Goal: Task Accomplishment & Management: Complete application form

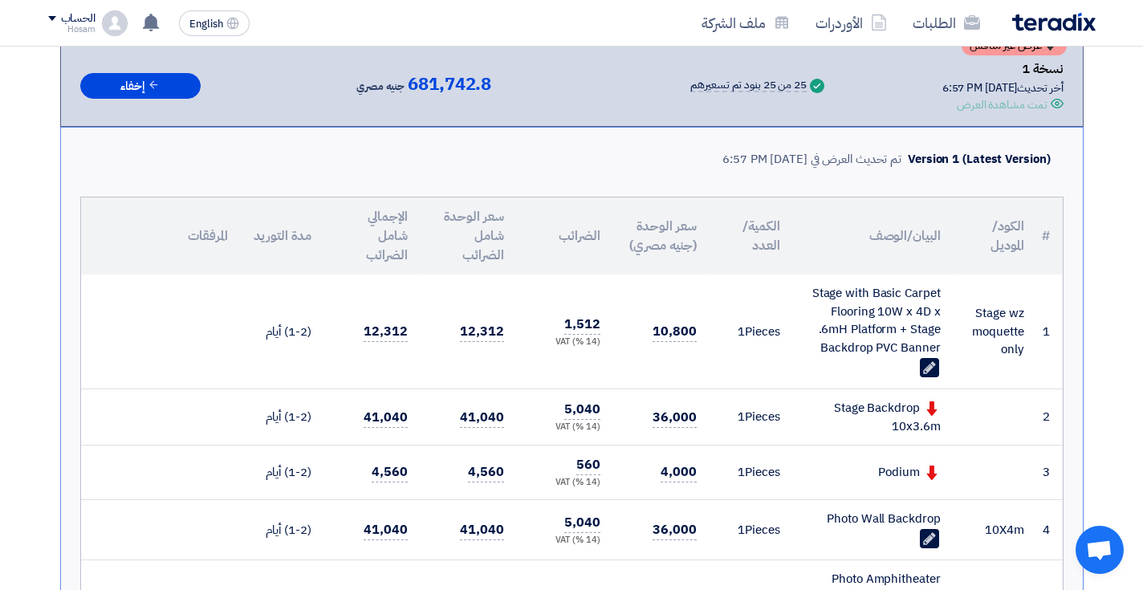
scroll to position [315, 0]
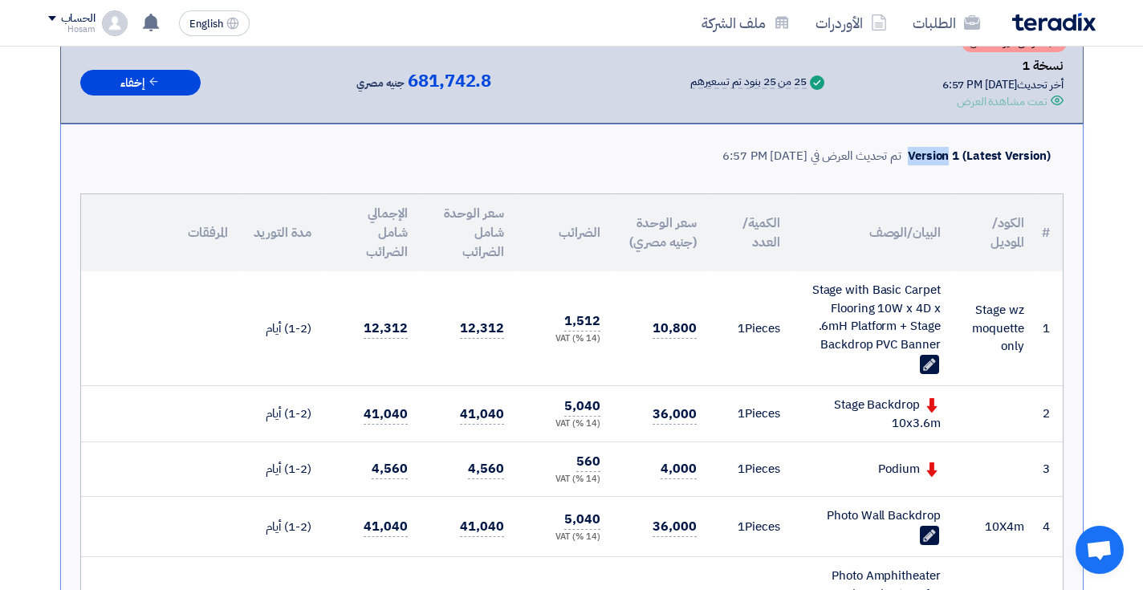
drag, startPoint x: 951, startPoint y: 153, endPoint x: 909, endPoint y: 153, distance: 41.7
click at [909, 153] on div "Version 1 (Latest Version)" at bounding box center [979, 156] width 142 height 18
drag, startPoint x: 1046, startPoint y: 153, endPoint x: 969, endPoint y: 148, distance: 78.0
click at [969, 148] on div "Version 1 (Latest Version)" at bounding box center [979, 156] width 142 height 18
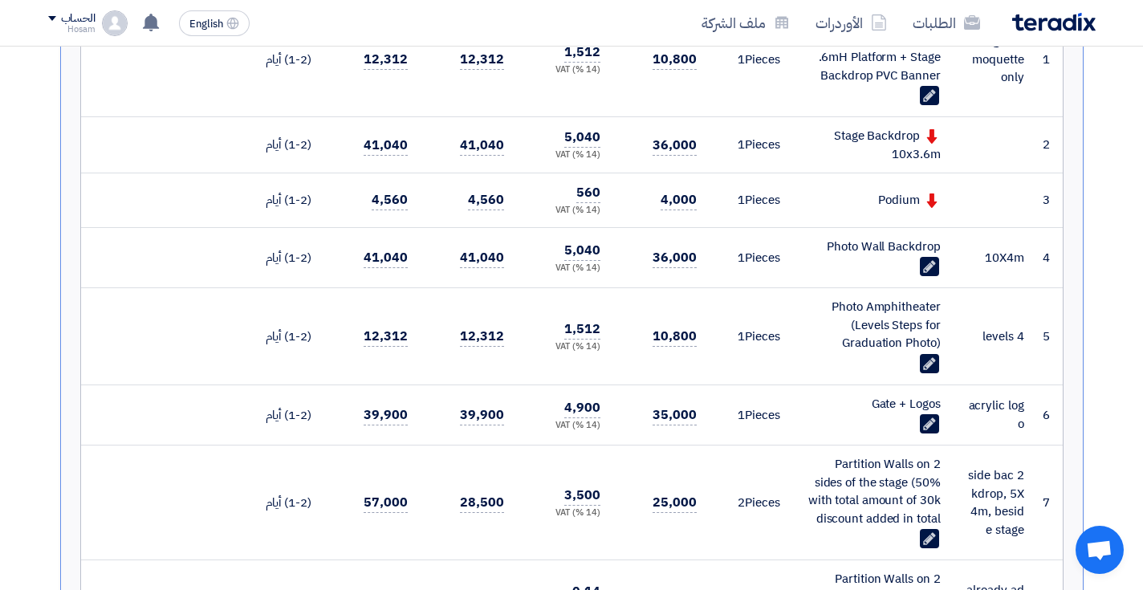
scroll to position [586, 0]
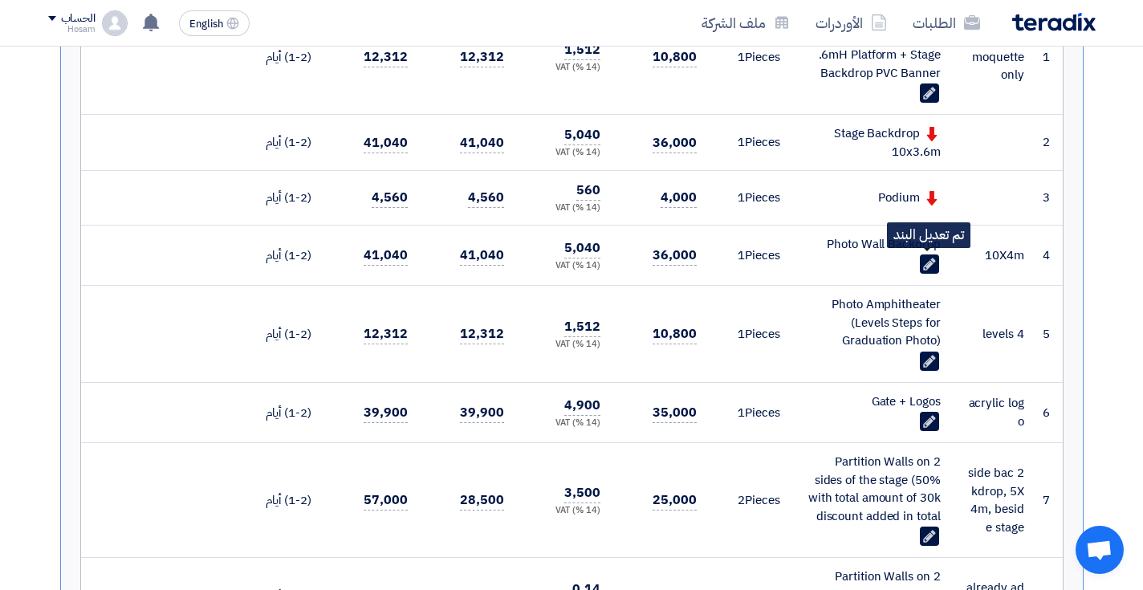
click at [926, 262] on use at bounding box center [929, 264] width 12 height 12
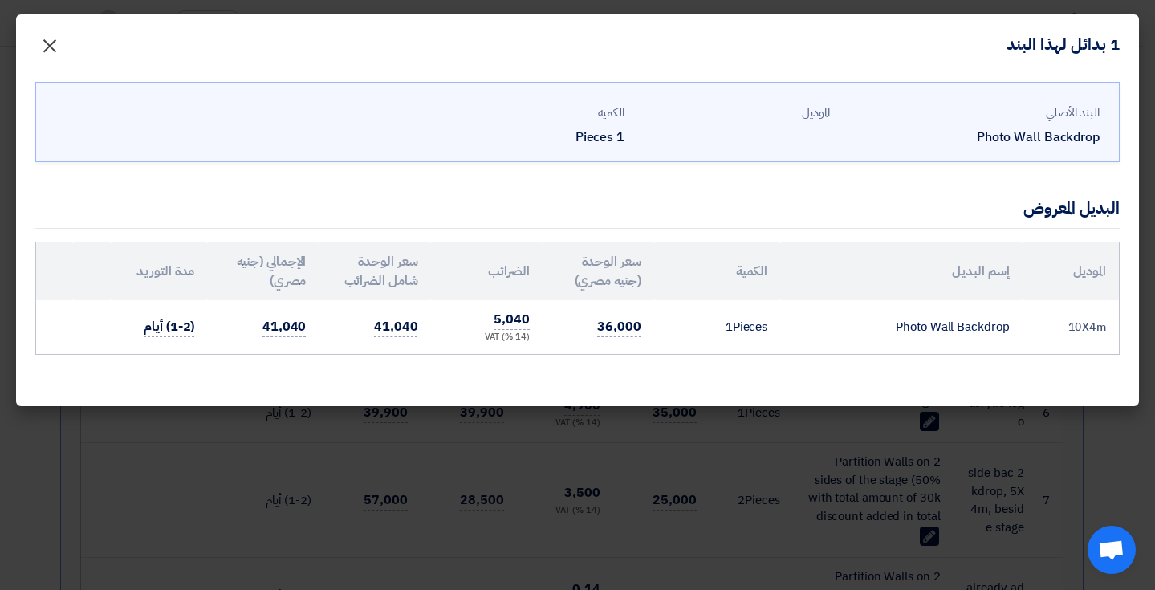
click at [47, 43] on span "×" at bounding box center [49, 45] width 19 height 48
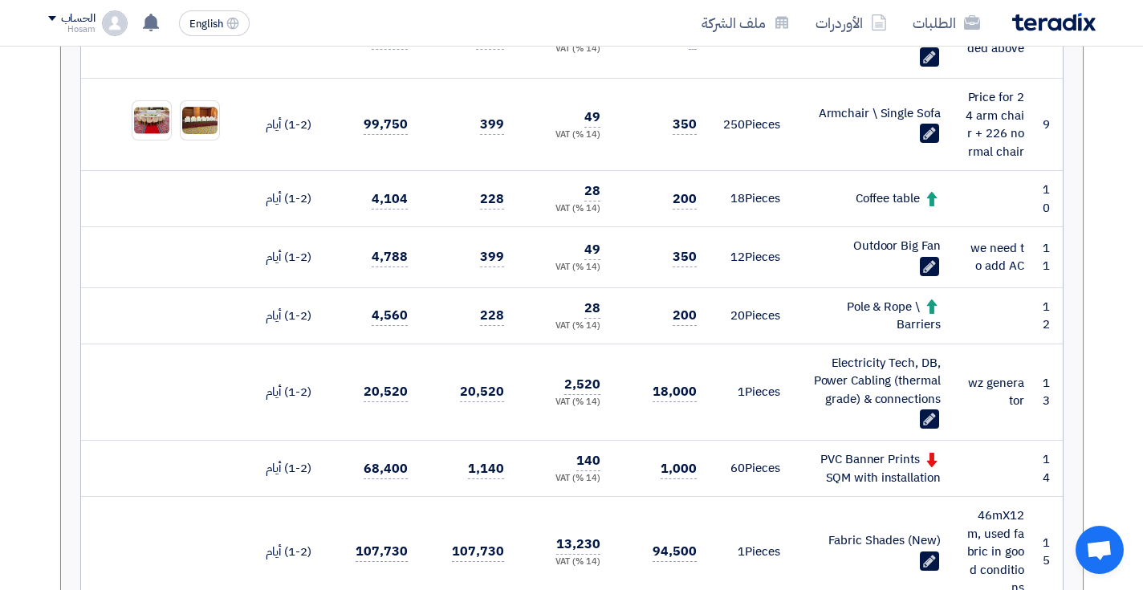
scroll to position [1148, 0]
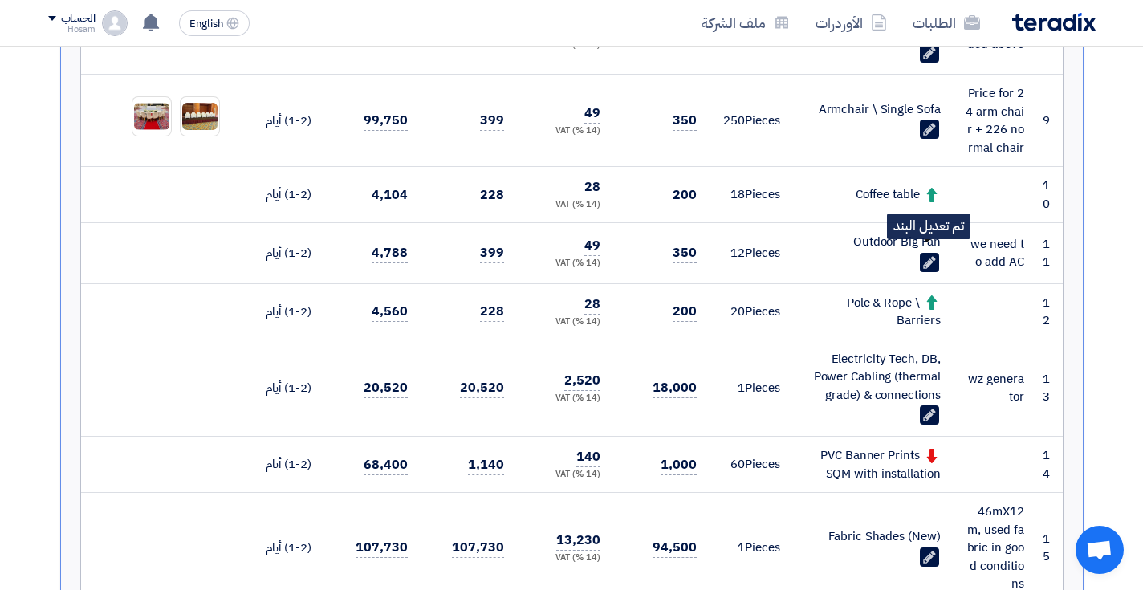
click at [934, 255] on icon "Edit" at bounding box center [929, 262] width 14 height 14
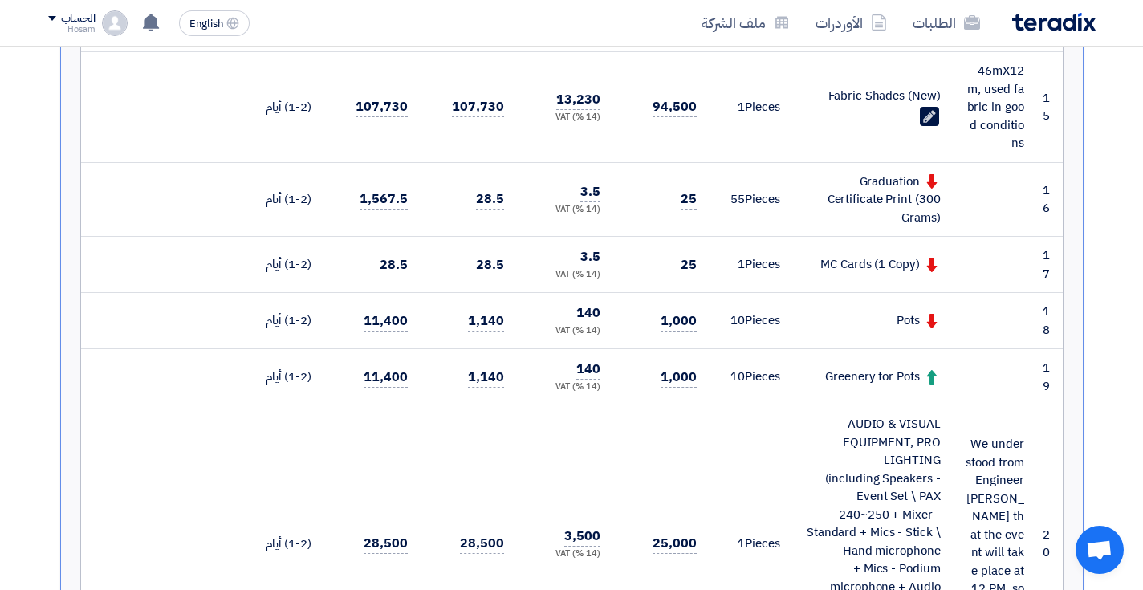
scroll to position [1599, 0]
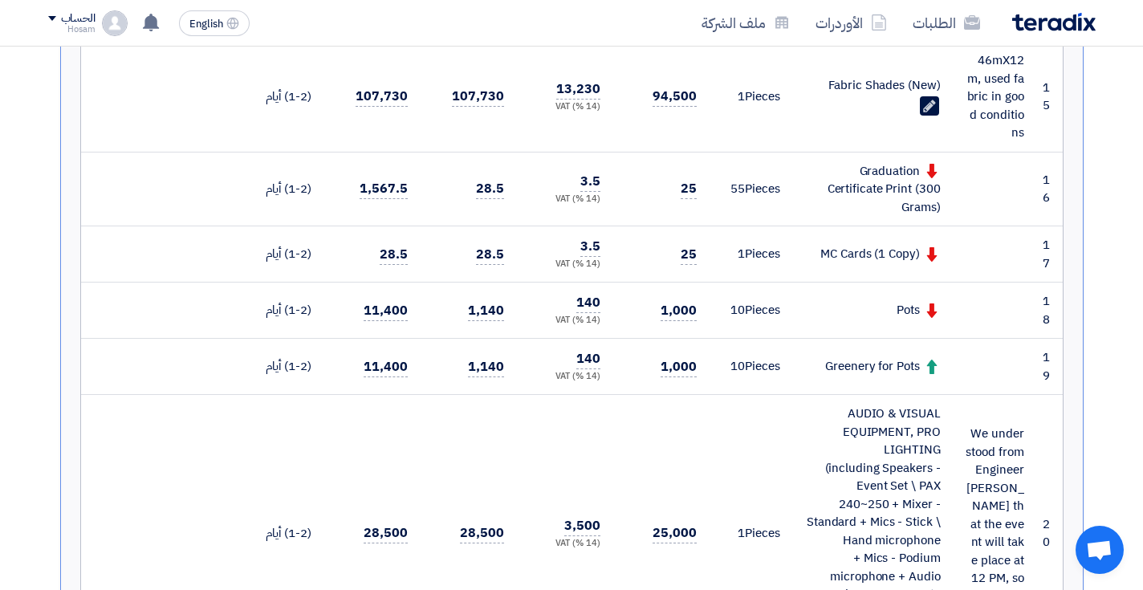
drag, startPoint x: 920, startPoint y: 291, endPoint x: 893, endPoint y: 291, distance: 27.3
click at [893, 301] on div "Pots" at bounding box center [873, 310] width 135 height 18
copy div "Pots"
click at [948, 289] on td "Pots" at bounding box center [873, 310] width 161 height 56
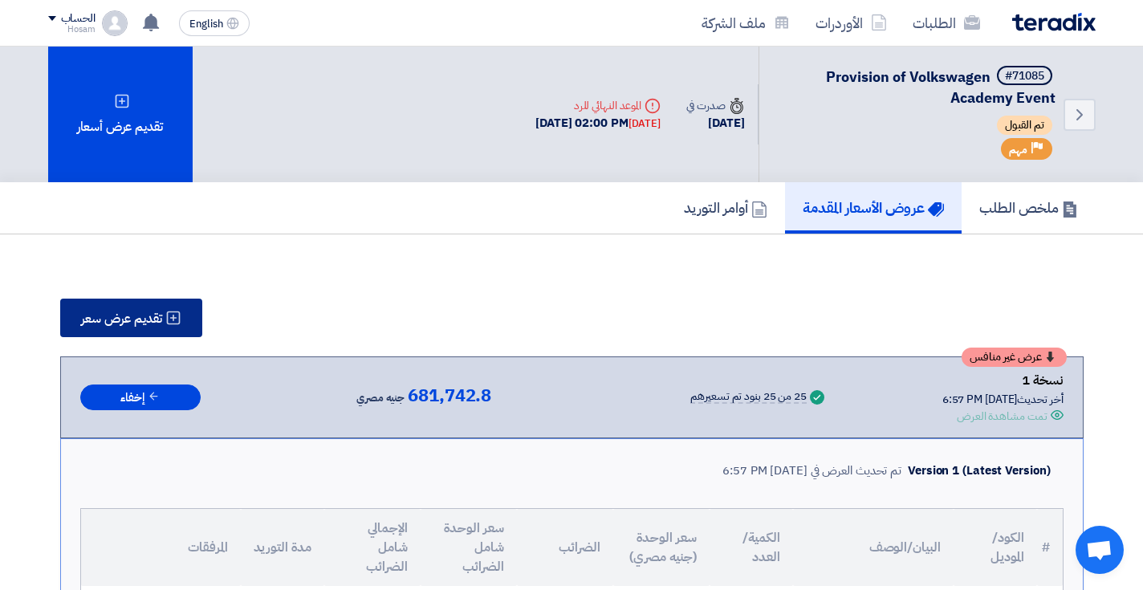
scroll to position [0, 0]
click at [135, 320] on span "تقديم عرض سعر" at bounding box center [121, 318] width 81 height 13
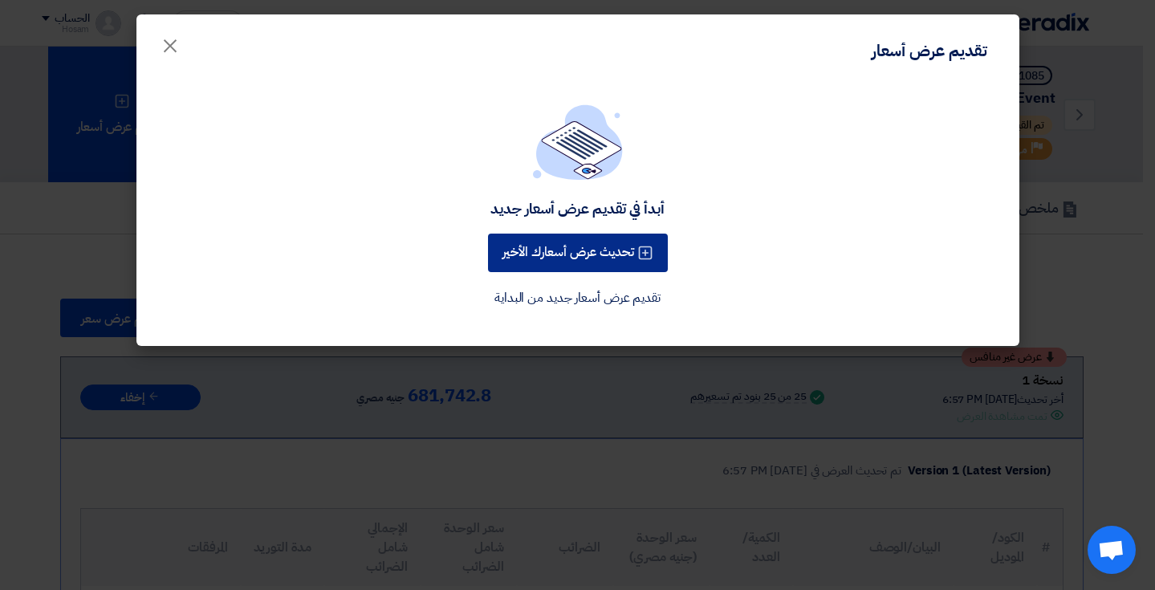
click at [626, 258] on button "تحديث عرض أسعارك الأخير" at bounding box center [578, 253] width 180 height 39
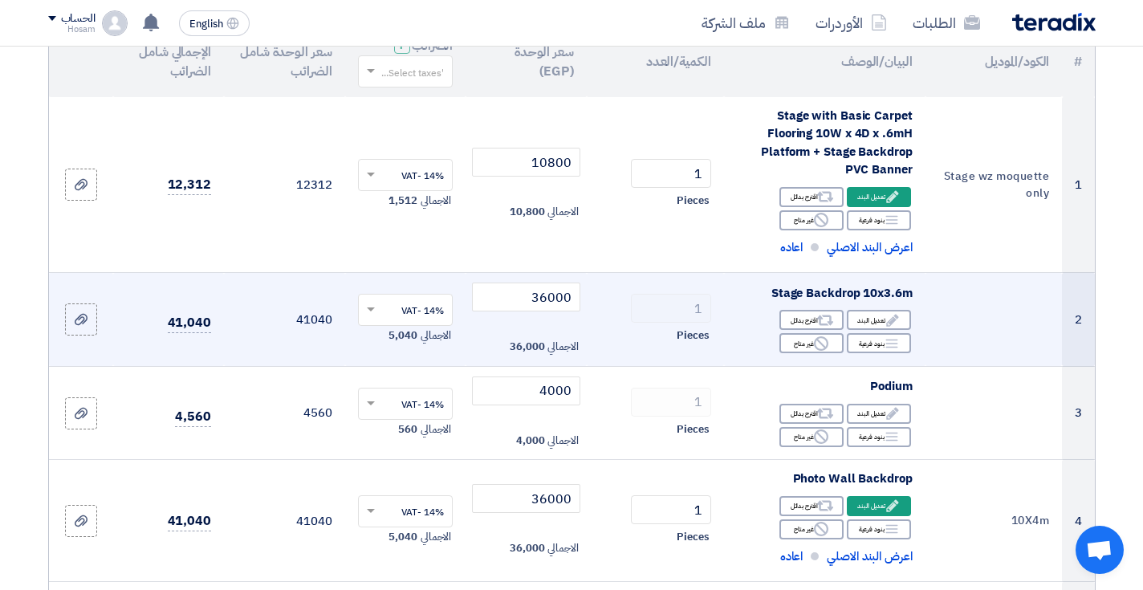
scroll to position [208, 0]
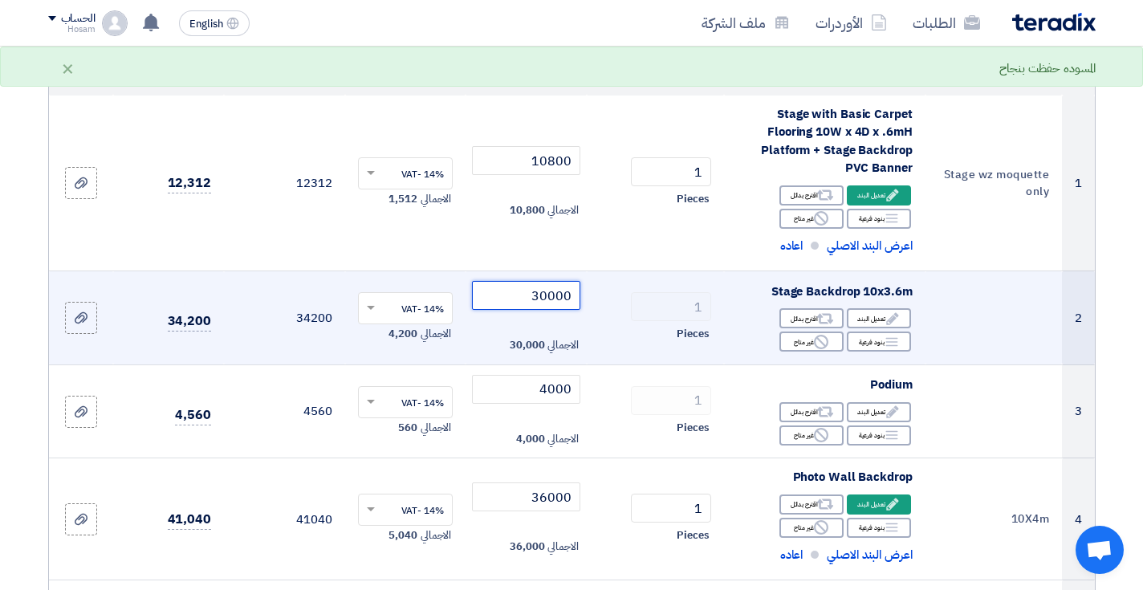
type input "30000"
click at [617, 336] on div "Pieces" at bounding box center [655, 333] width 112 height 19
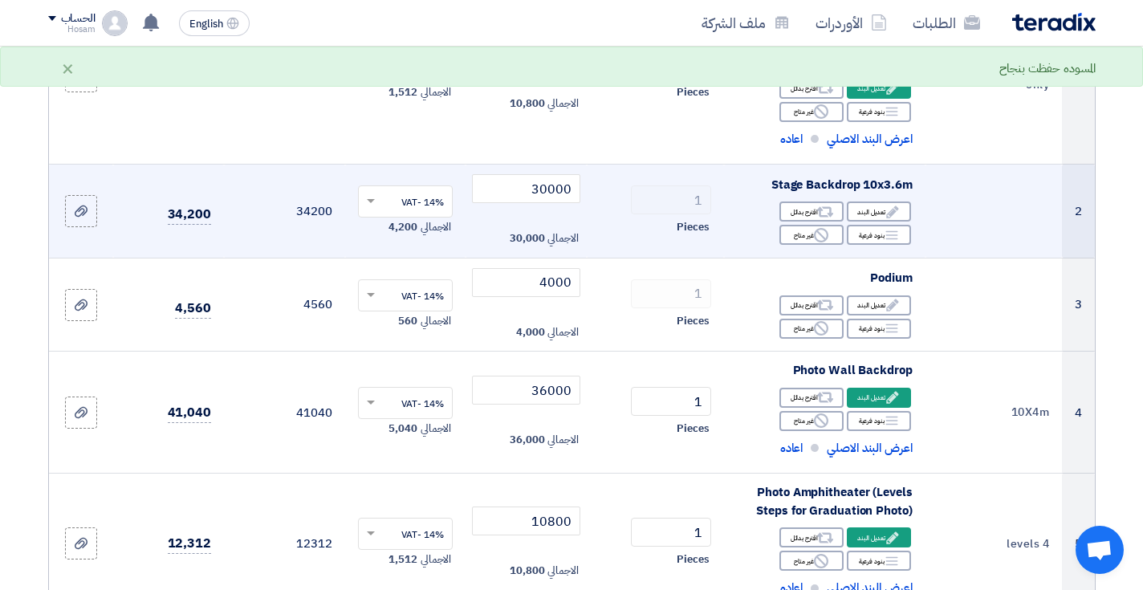
scroll to position [323, 0]
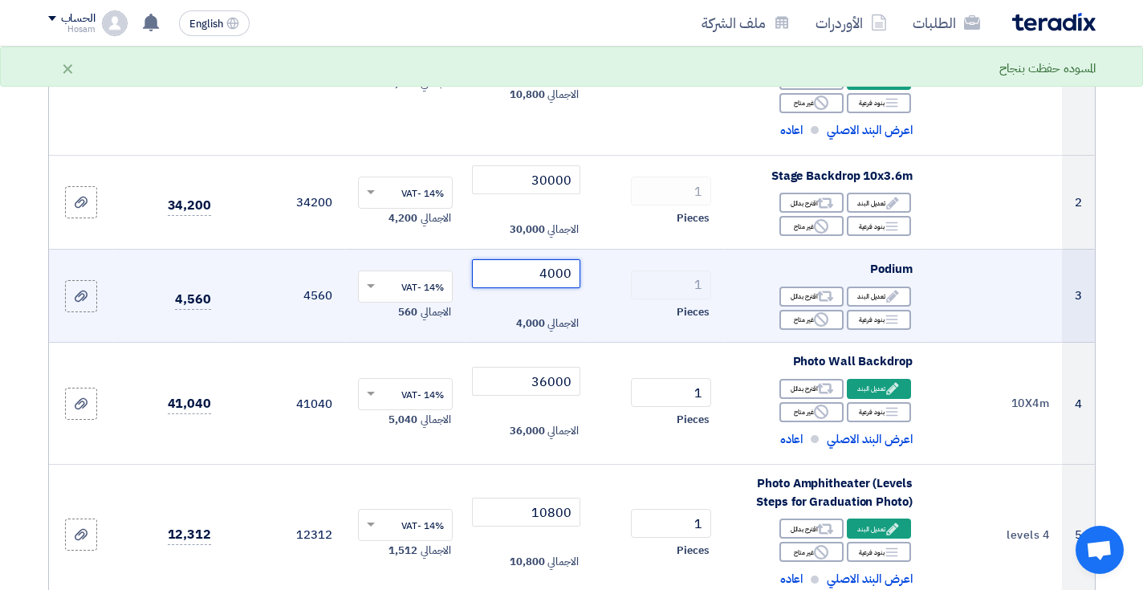
drag, startPoint x: 548, startPoint y: 272, endPoint x: 537, endPoint y: 272, distance: 11.2
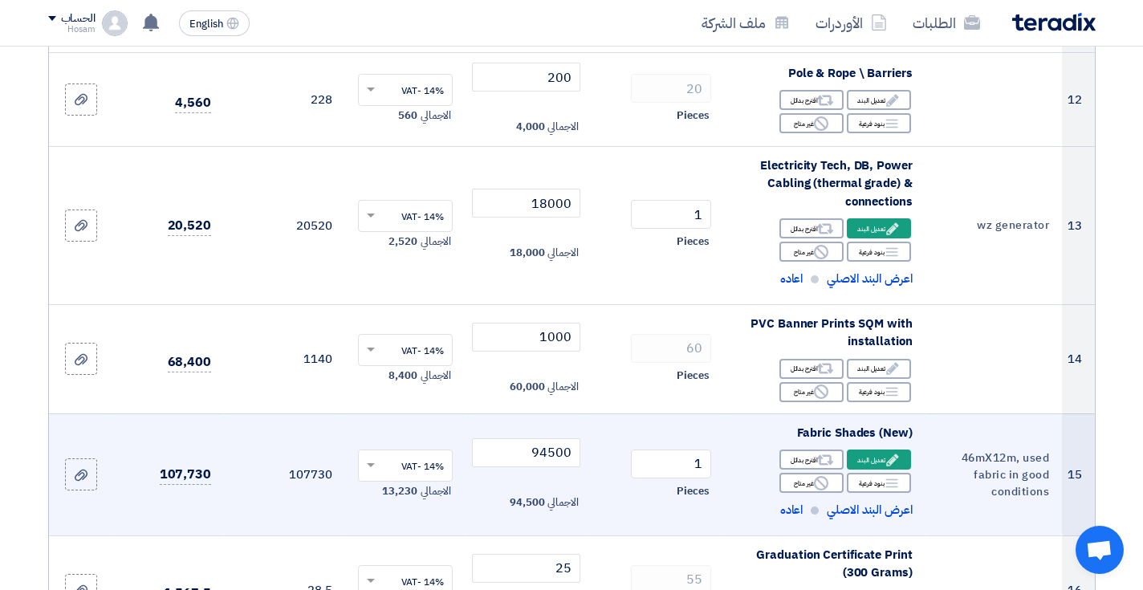
scroll to position [1655, 0]
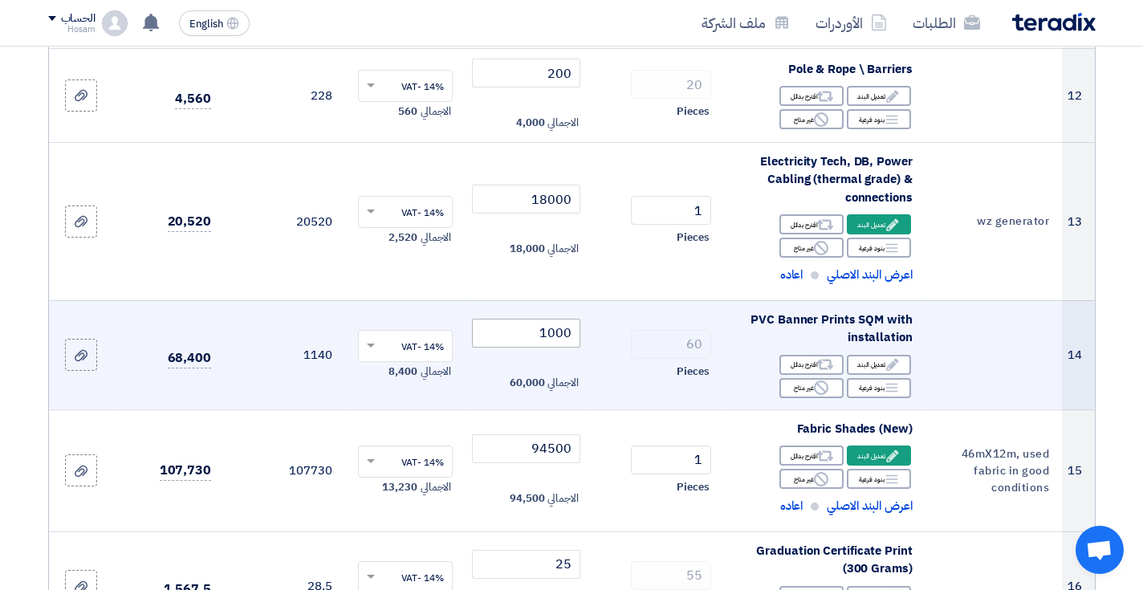
type input "3000"
drag, startPoint x: 552, startPoint y: 320, endPoint x: 539, endPoint y: 320, distance: 12.8
click at [539, 320] on input "1000" at bounding box center [526, 333] width 108 height 29
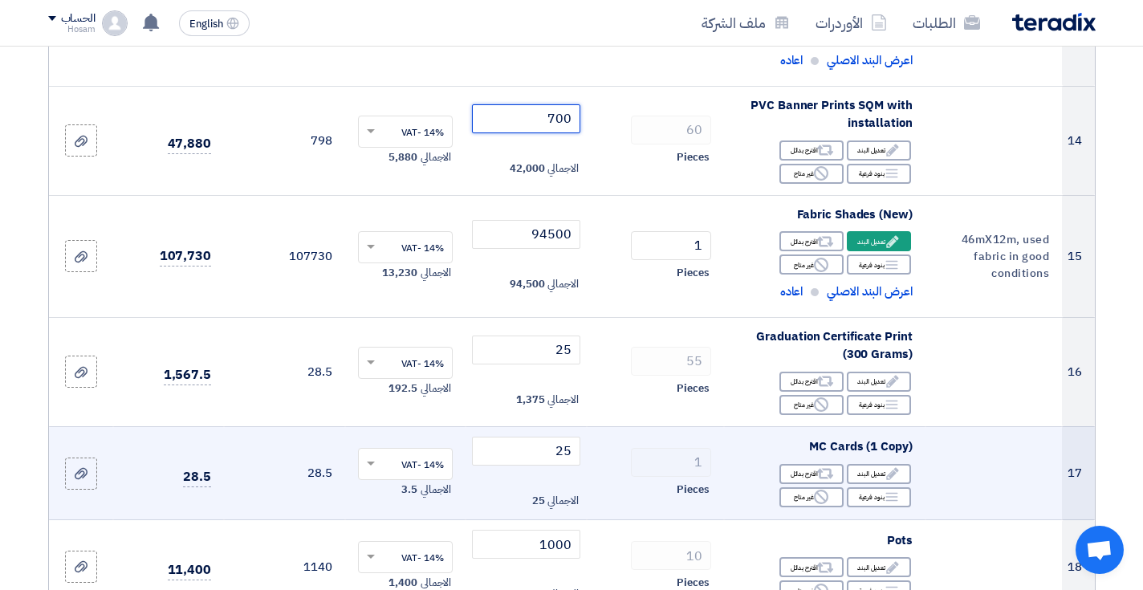
scroll to position [1871, 0]
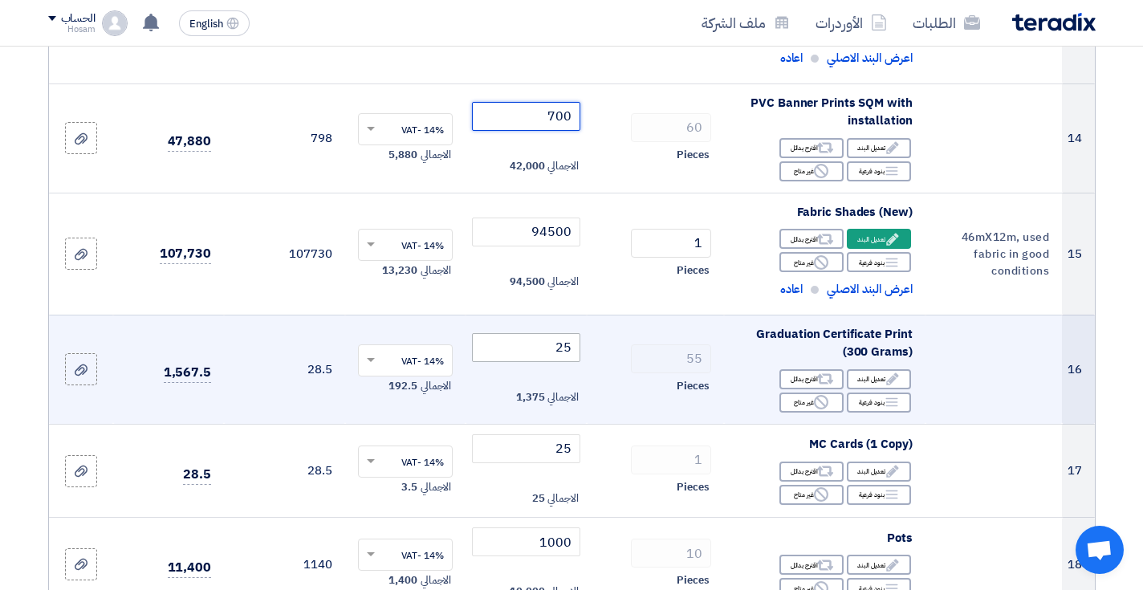
type input "700"
click at [572, 333] on input "25" at bounding box center [526, 347] width 108 height 29
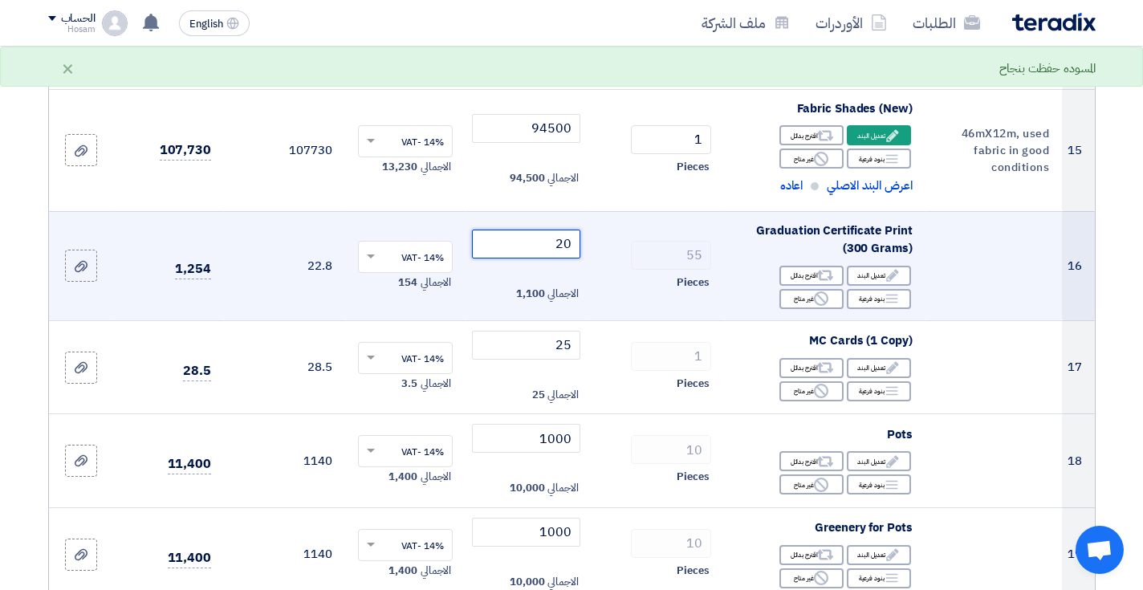
scroll to position [1992, 0]
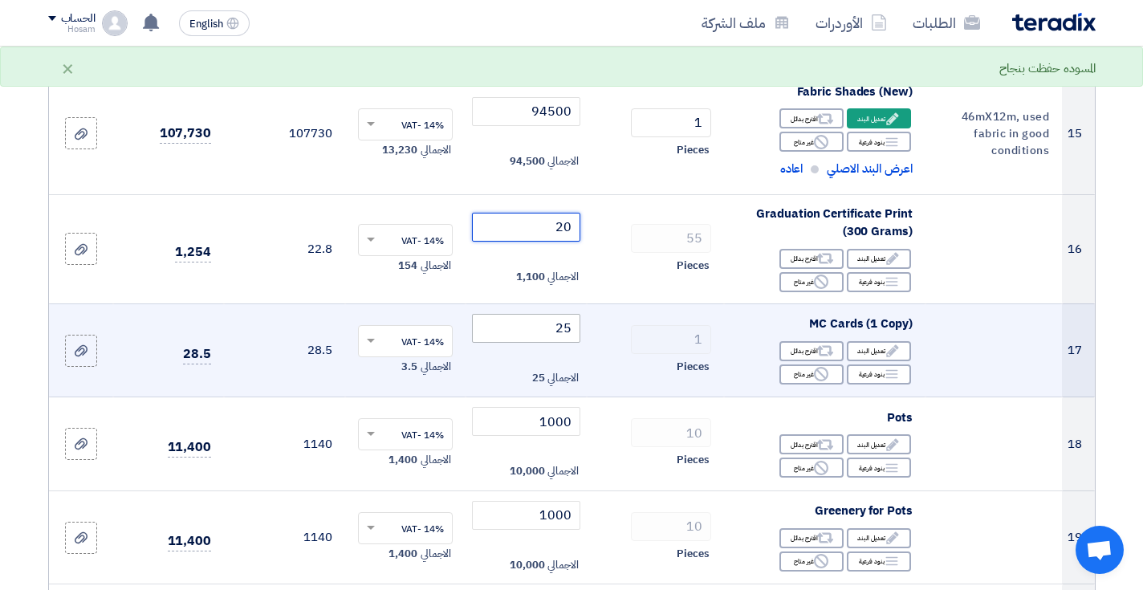
type input "20"
drag, startPoint x: 566, startPoint y: 305, endPoint x: 575, endPoint y: 306, distance: 9.7
click at [575, 314] on input "25" at bounding box center [526, 328] width 108 height 29
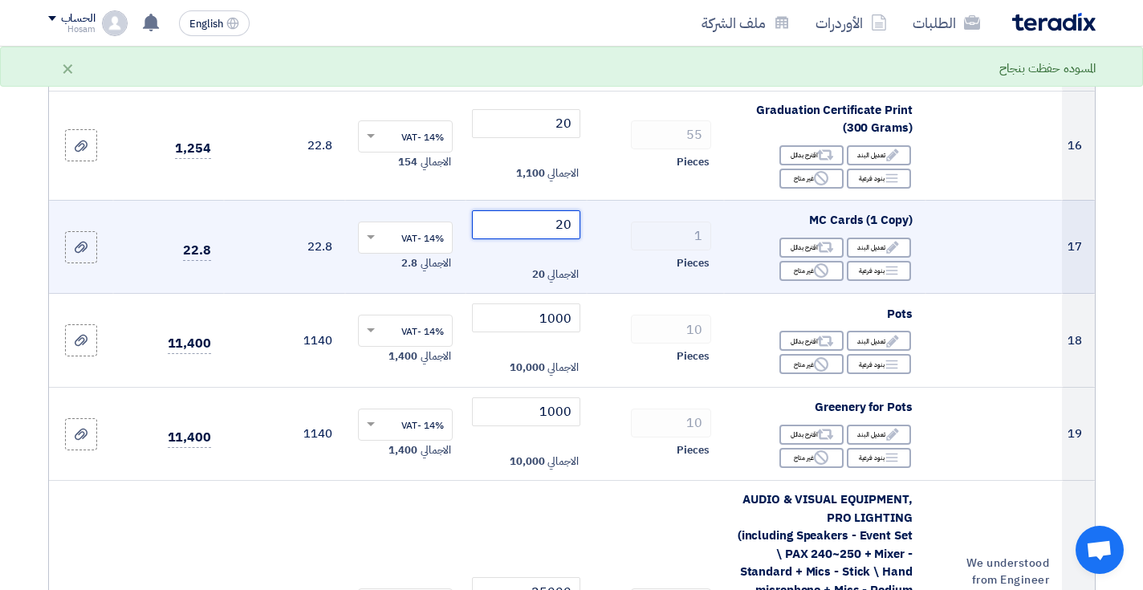
scroll to position [2107, 0]
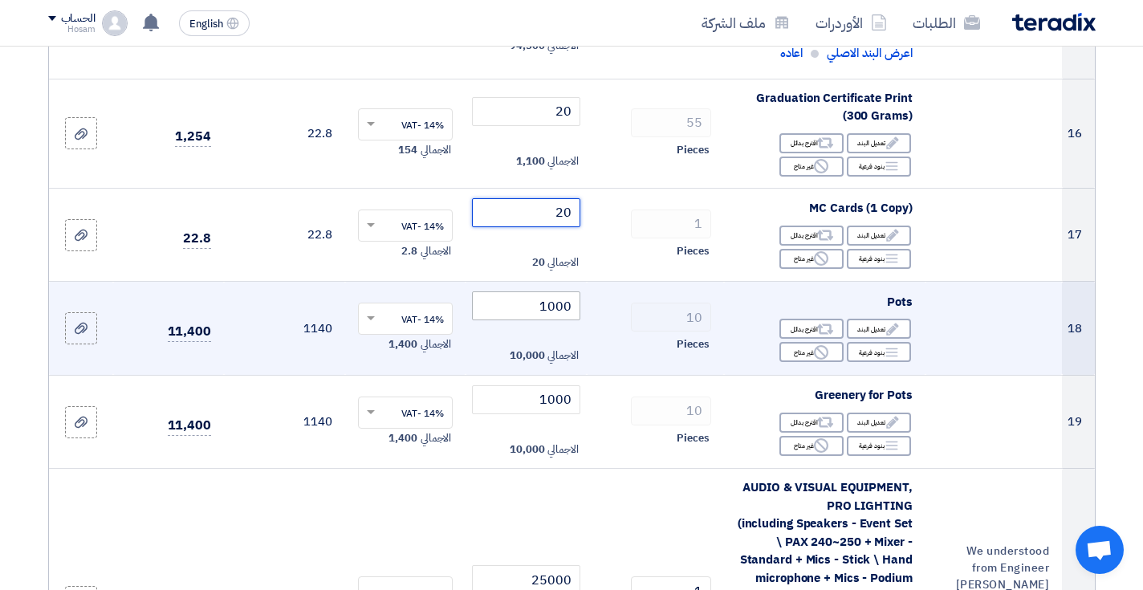
type input "20"
drag, startPoint x: 555, startPoint y: 290, endPoint x: 529, endPoint y: 288, distance: 25.7
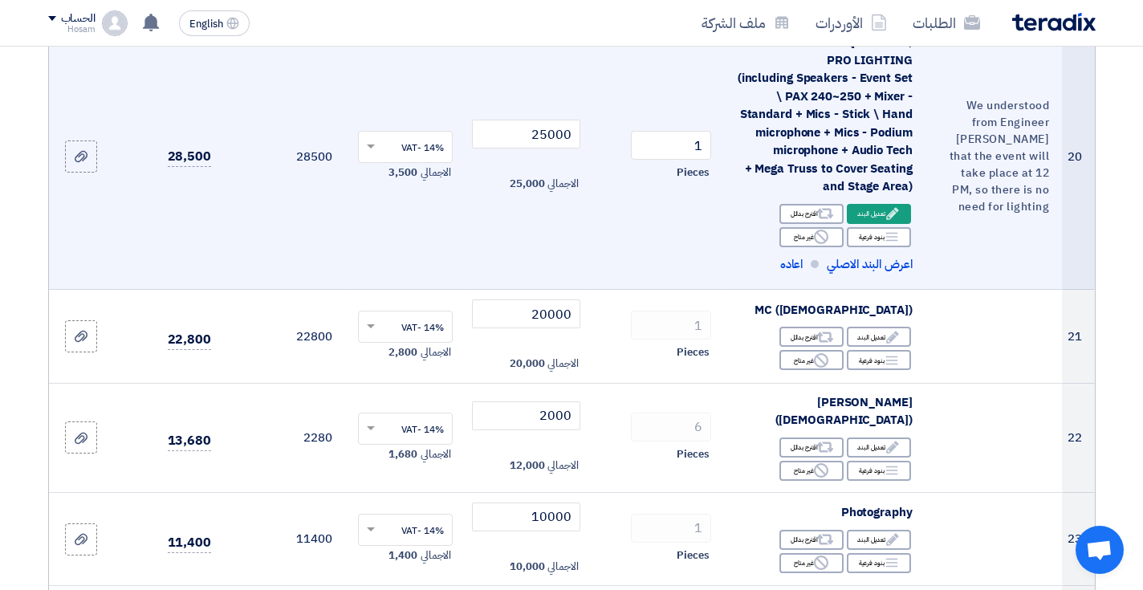
scroll to position [2560, 0]
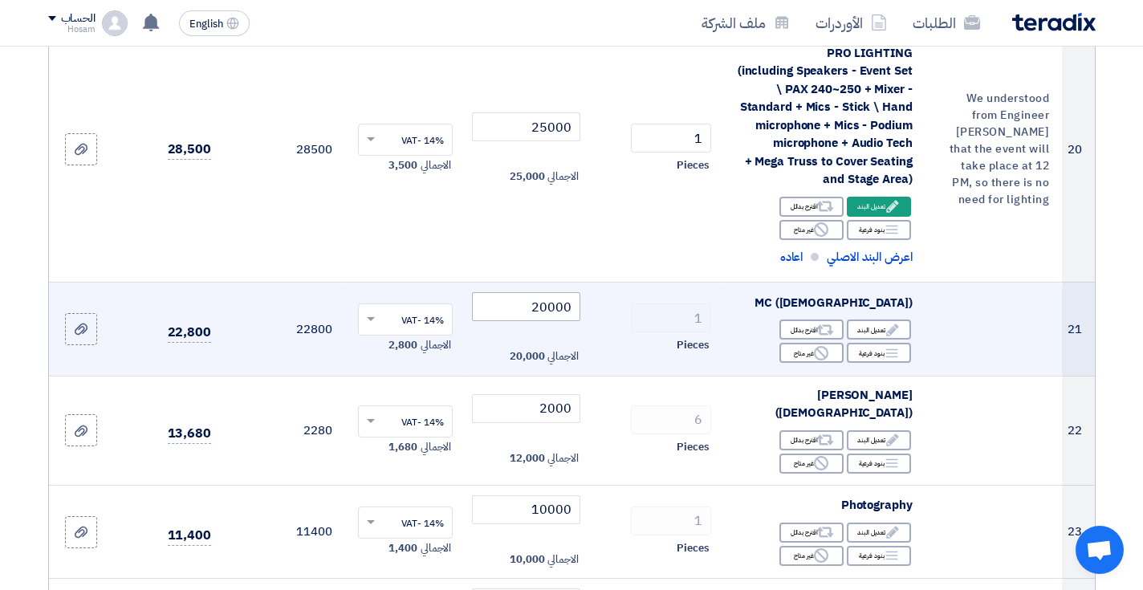
type input "700"
drag, startPoint x: 547, startPoint y: 287, endPoint x: 522, endPoint y: 284, distance: 24.2
click at [522, 292] on input "20000" at bounding box center [526, 306] width 108 height 29
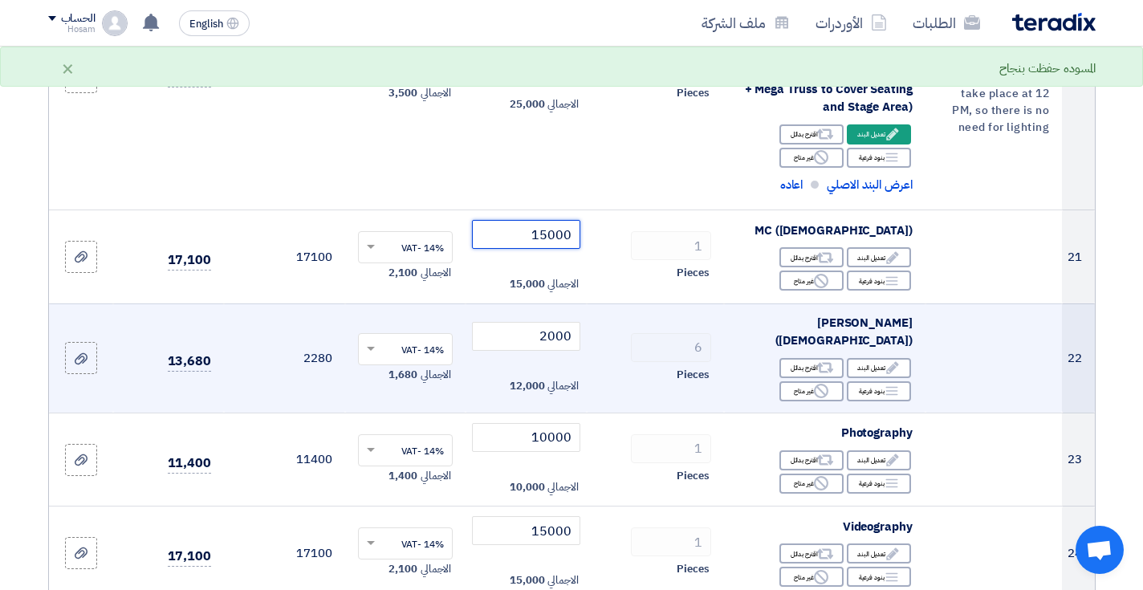
scroll to position [2640, 0]
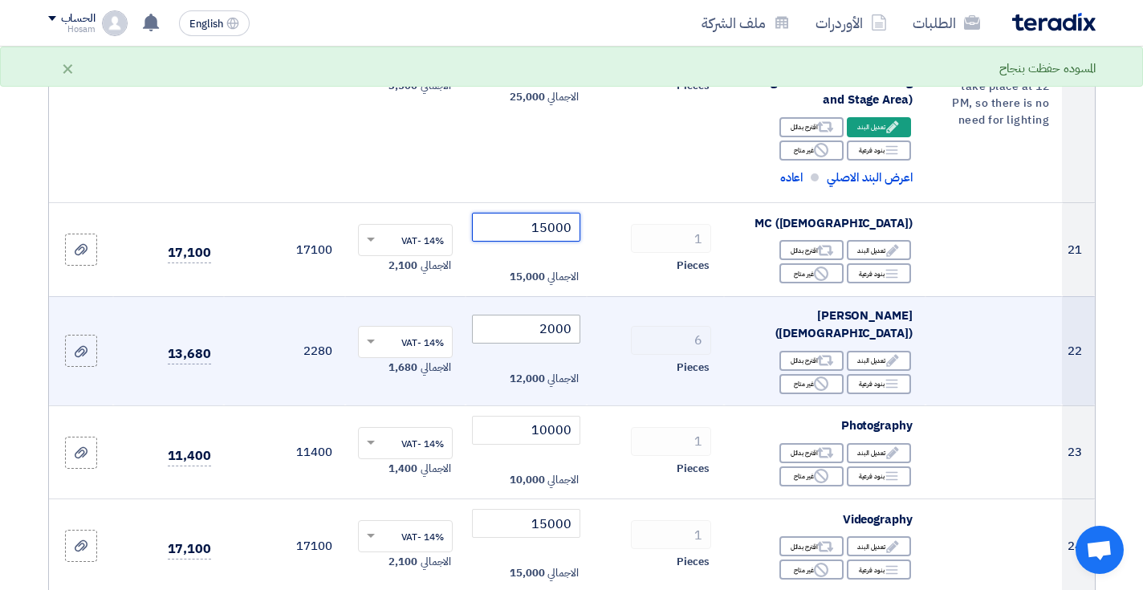
type input "15000"
drag, startPoint x: 555, startPoint y: 300, endPoint x: 540, endPoint y: 300, distance: 14.4
click at [540, 315] on input "2000" at bounding box center [526, 329] width 108 height 29
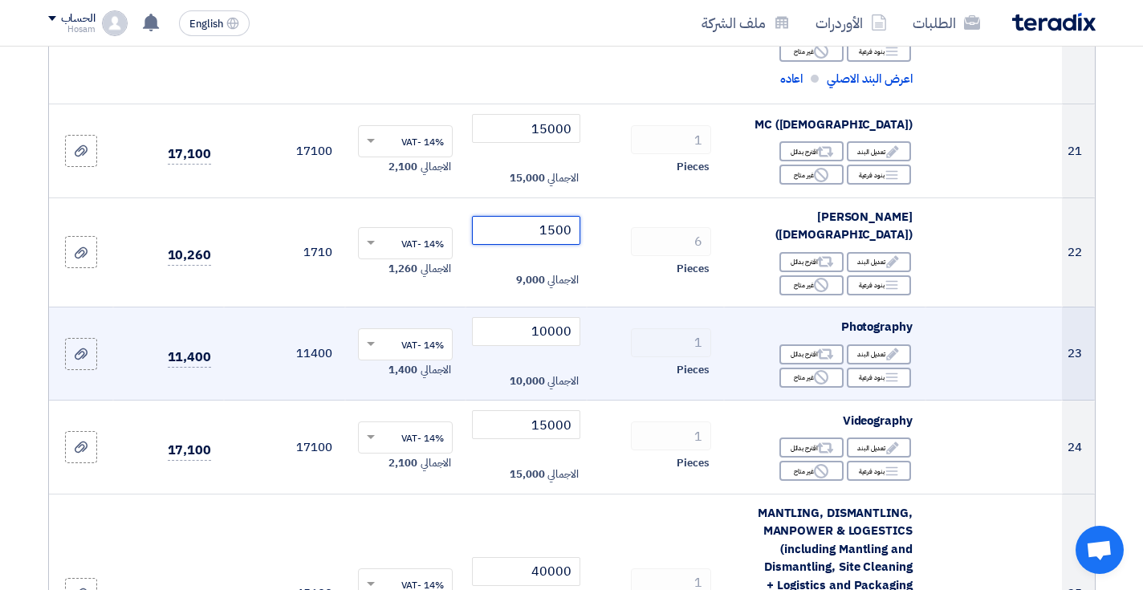
scroll to position [2752, 0]
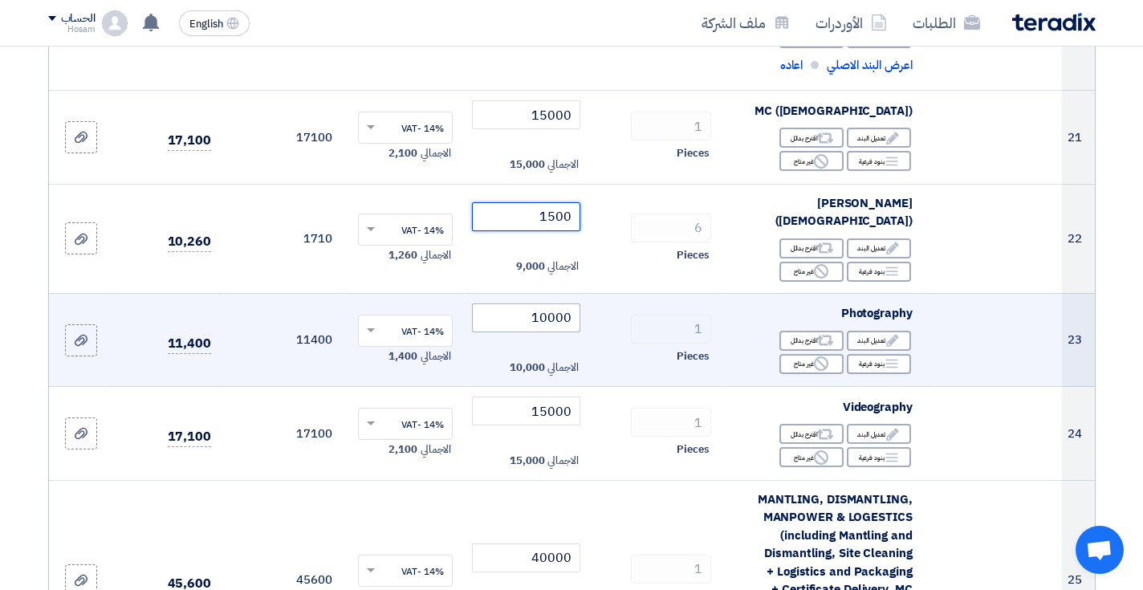
type input "1500"
drag, startPoint x: 546, startPoint y: 277, endPoint x: 535, endPoint y: 277, distance: 10.4
click at [535, 303] on input "10000" at bounding box center [526, 317] width 108 height 29
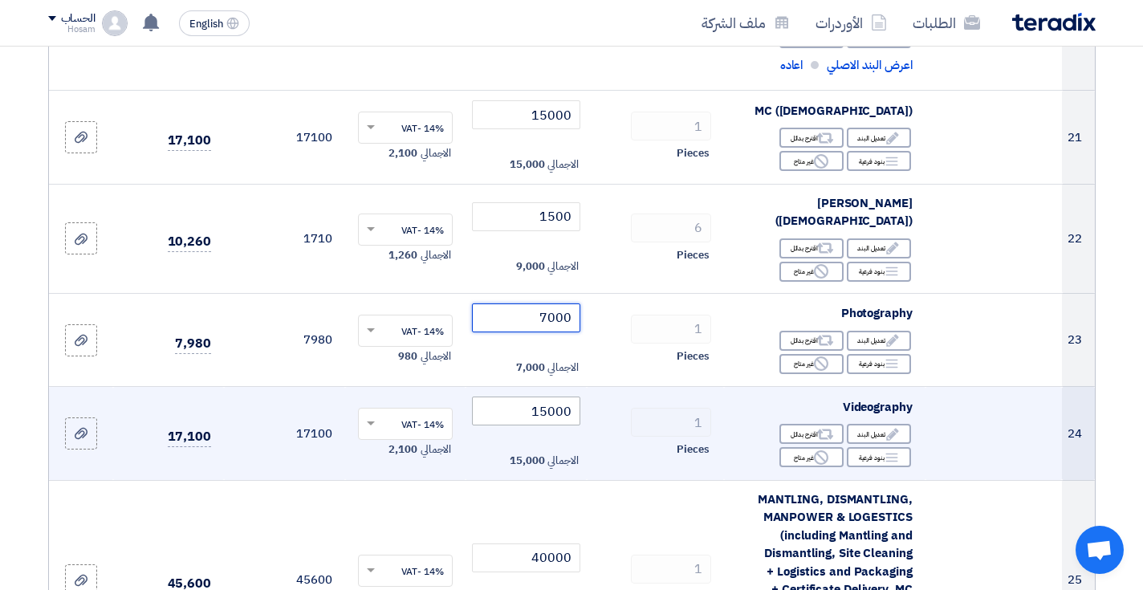
type input "7000"
click at [541, 396] on input "15000" at bounding box center [526, 410] width 108 height 29
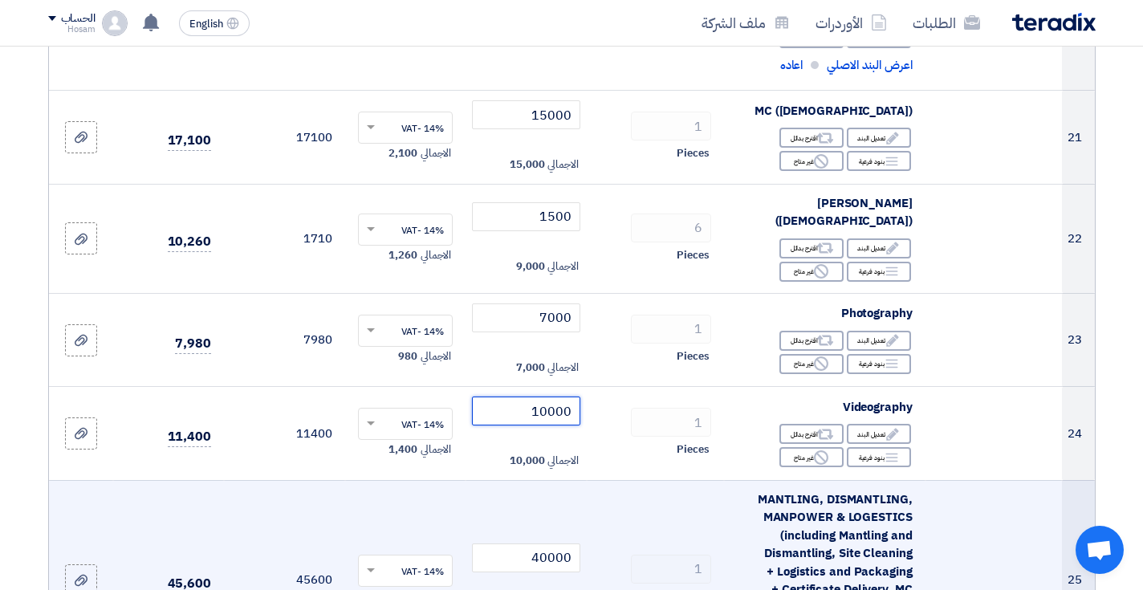
type input "10000"
click at [588, 480] on td "1 Pieces" at bounding box center [655, 579] width 137 height 199
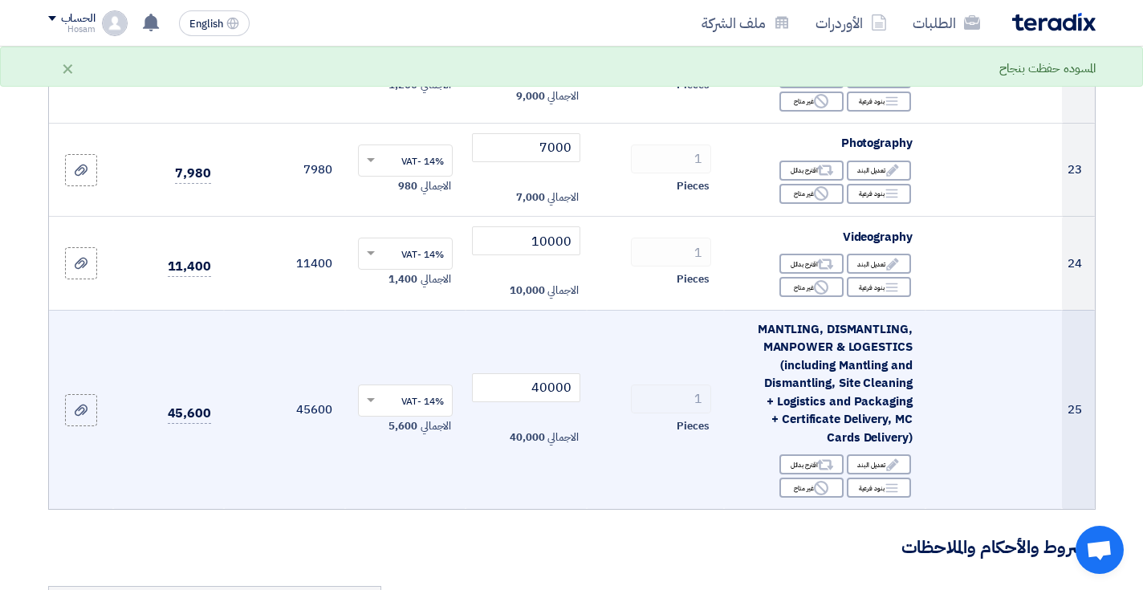
scroll to position [2946, 0]
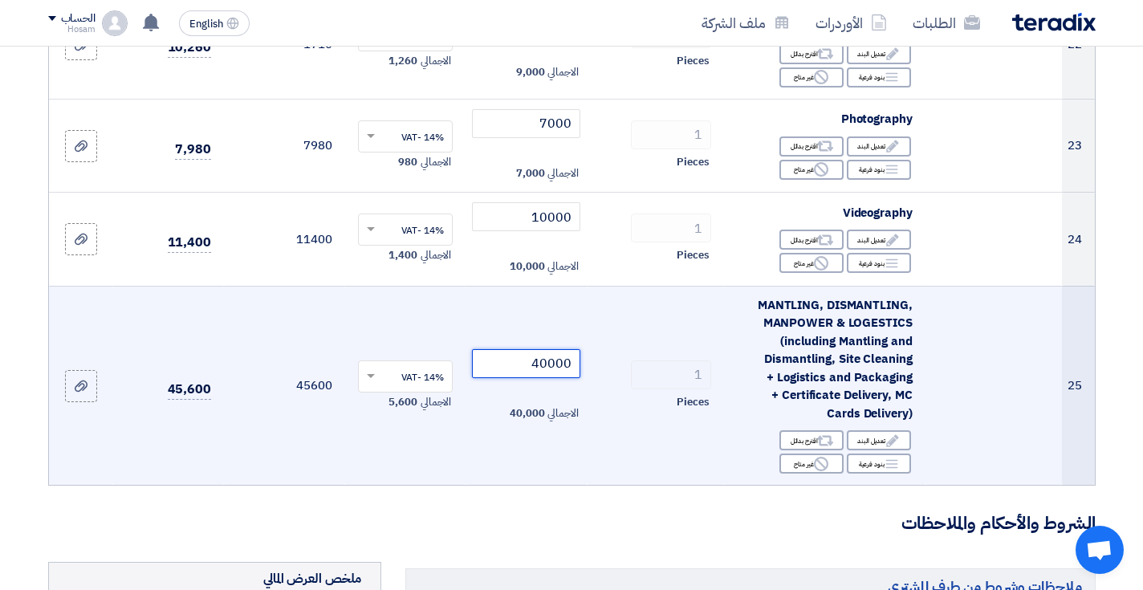
click at [530, 349] on input "40000" at bounding box center [526, 363] width 108 height 29
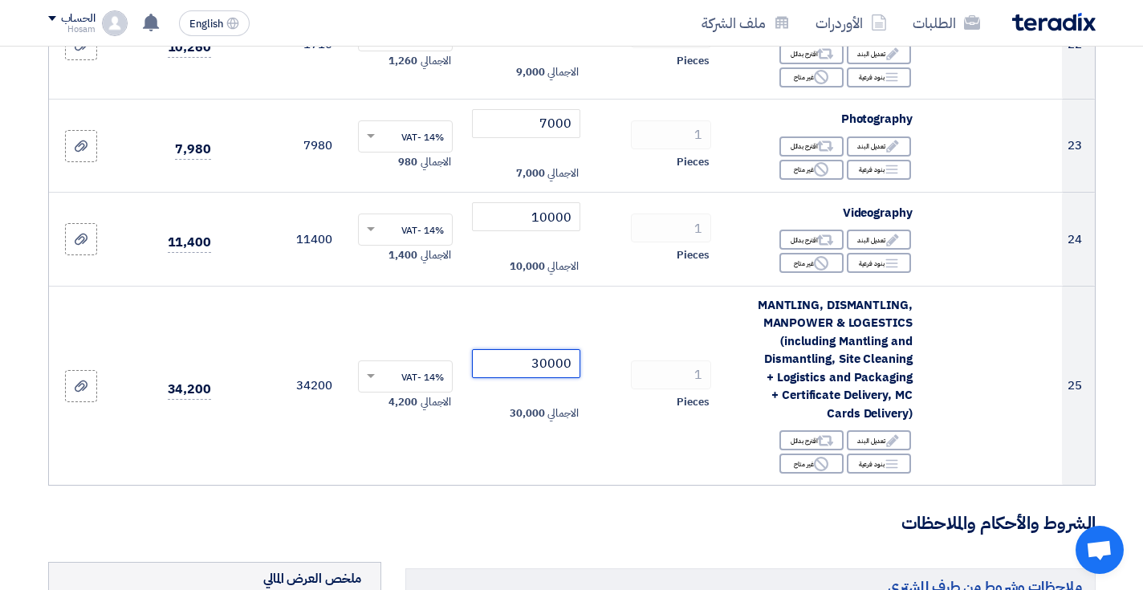
type input "30000"
click at [632, 511] on h3 "الشروط والأحكام والملاحظات" at bounding box center [571, 523] width 1047 height 25
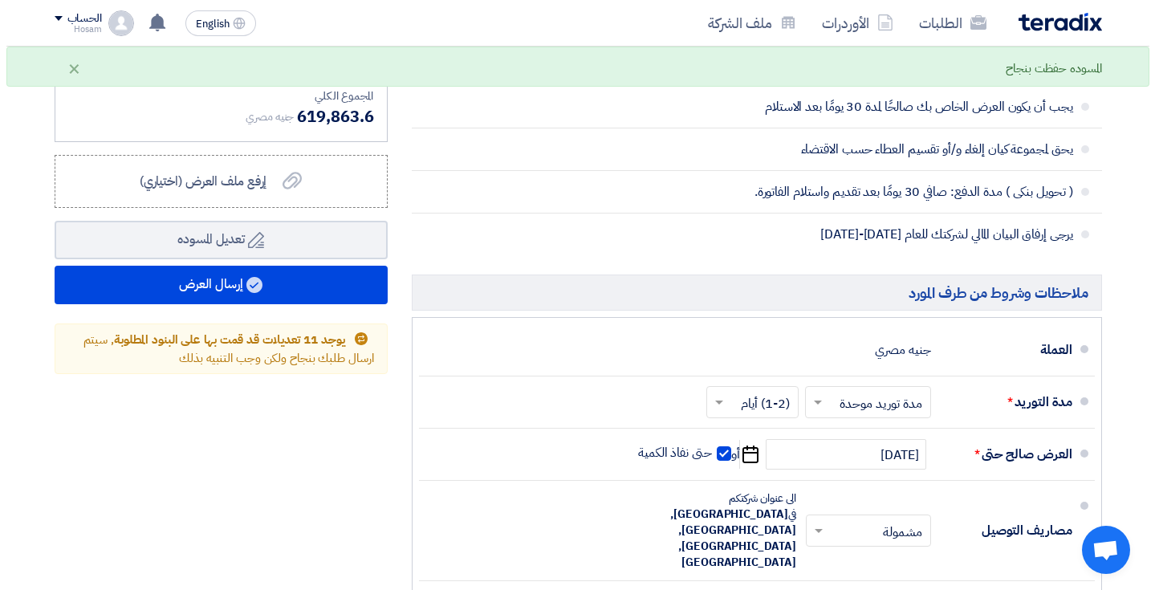
scroll to position [3644, 0]
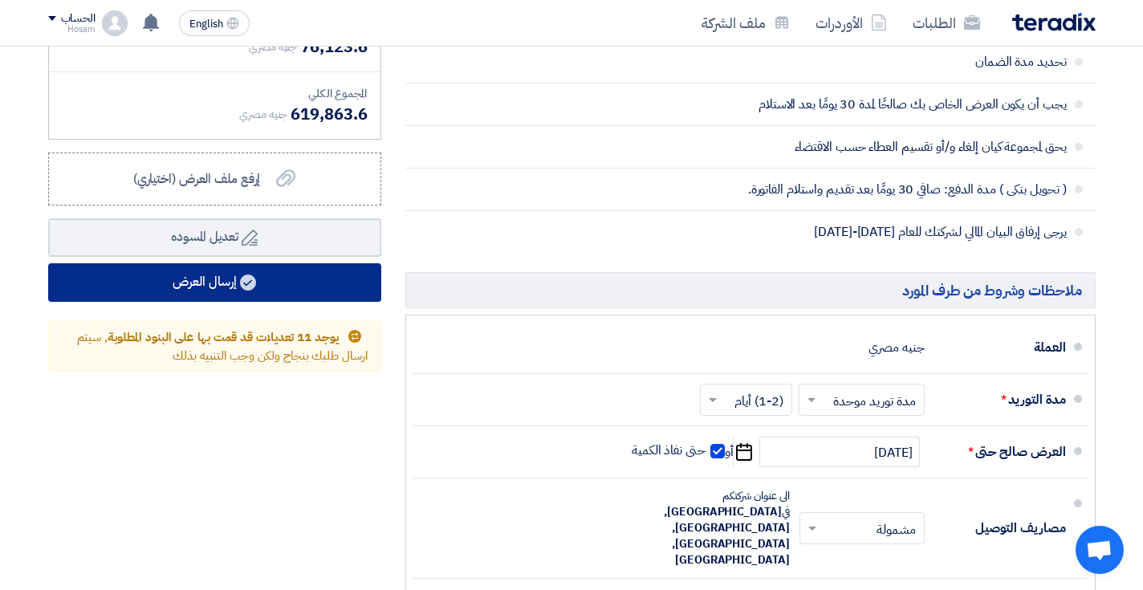
click at [338, 263] on button "إرسال العرض" at bounding box center [214, 282] width 333 height 39
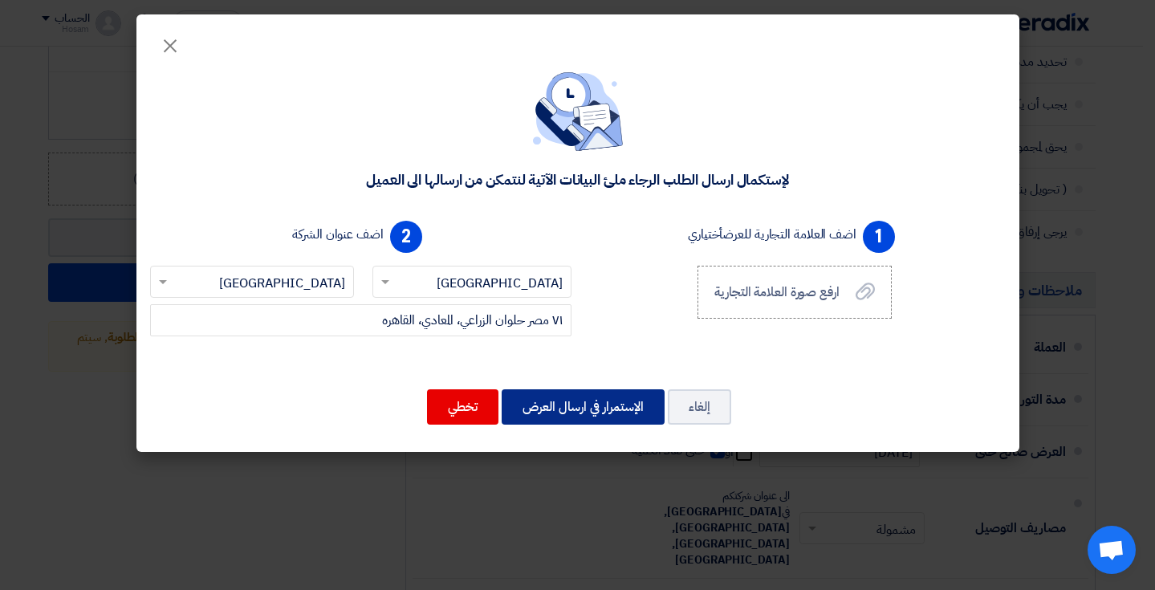
click at [628, 410] on button "الإستمرار في ارسال العرض" at bounding box center [583, 406] width 163 height 35
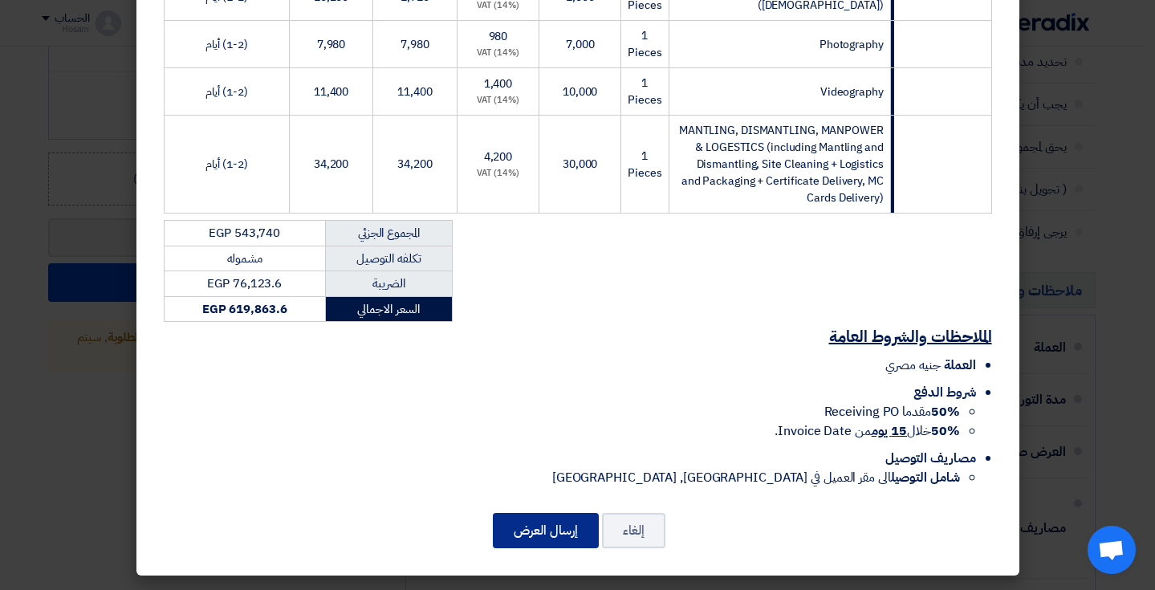
scroll to position [1660, 0]
click at [546, 533] on button "إرسال العرض" at bounding box center [546, 530] width 106 height 35
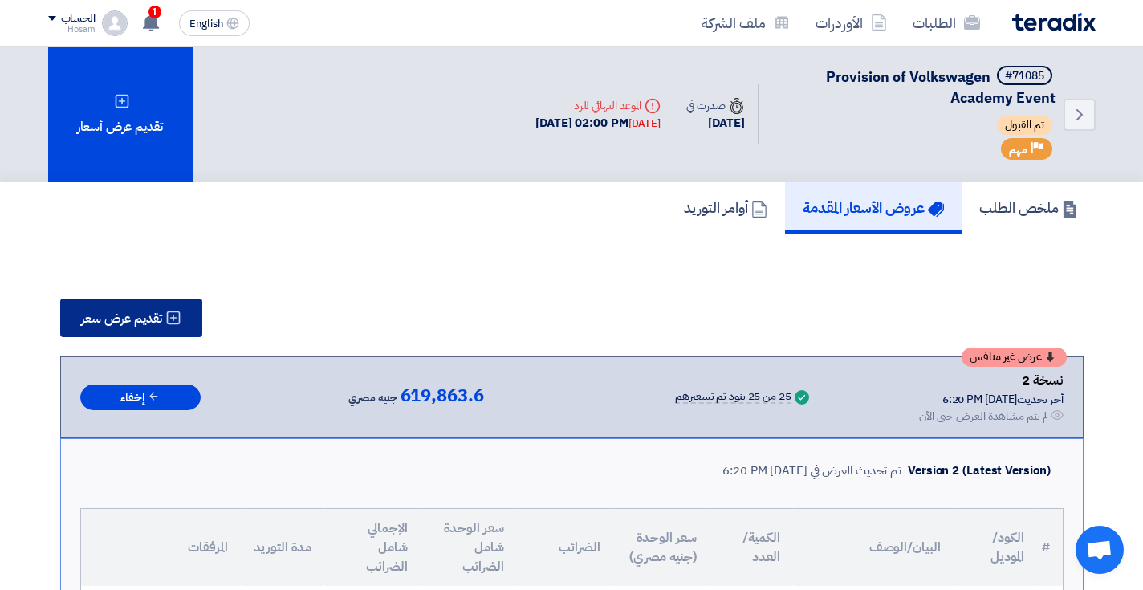
click at [167, 314] on icon at bounding box center [173, 318] width 16 height 16
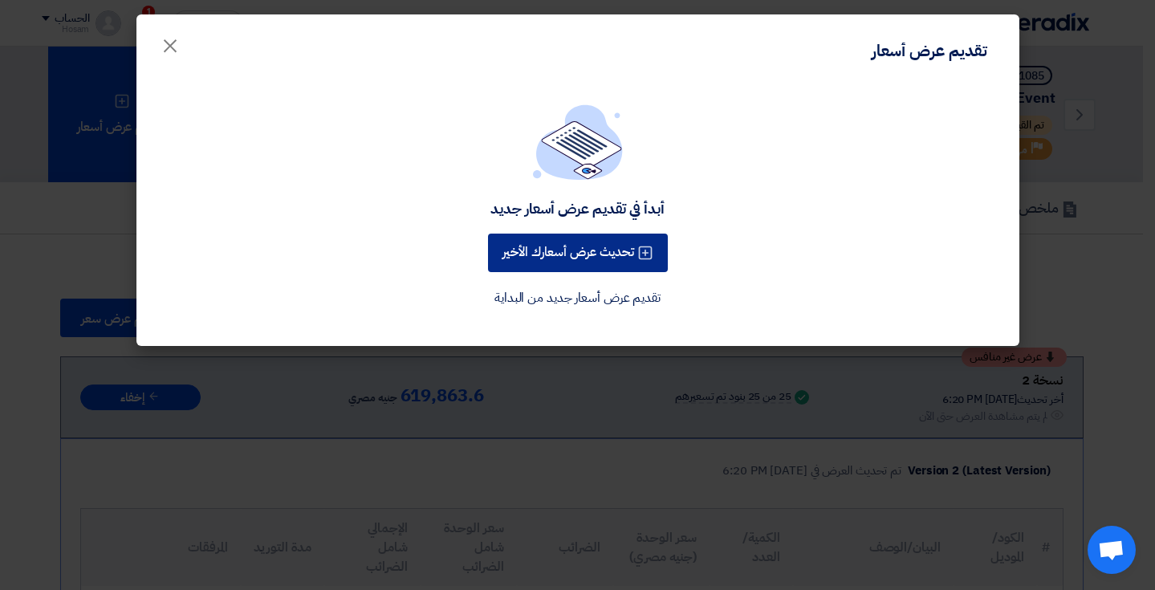
click at [571, 254] on button "تحديث عرض أسعارك الأخير" at bounding box center [578, 253] width 180 height 39
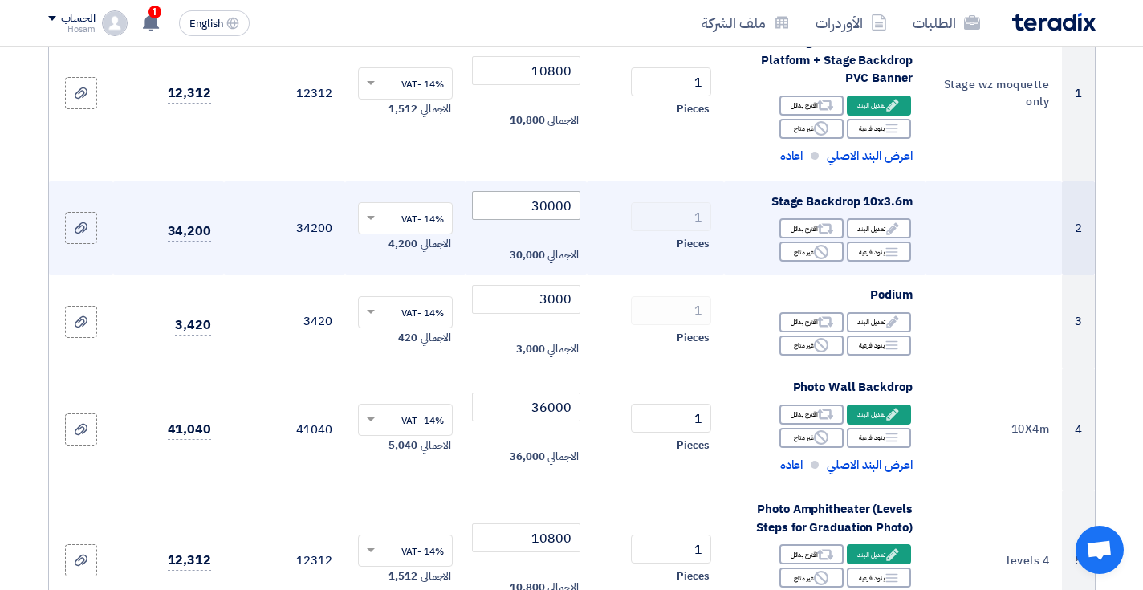
scroll to position [311, 0]
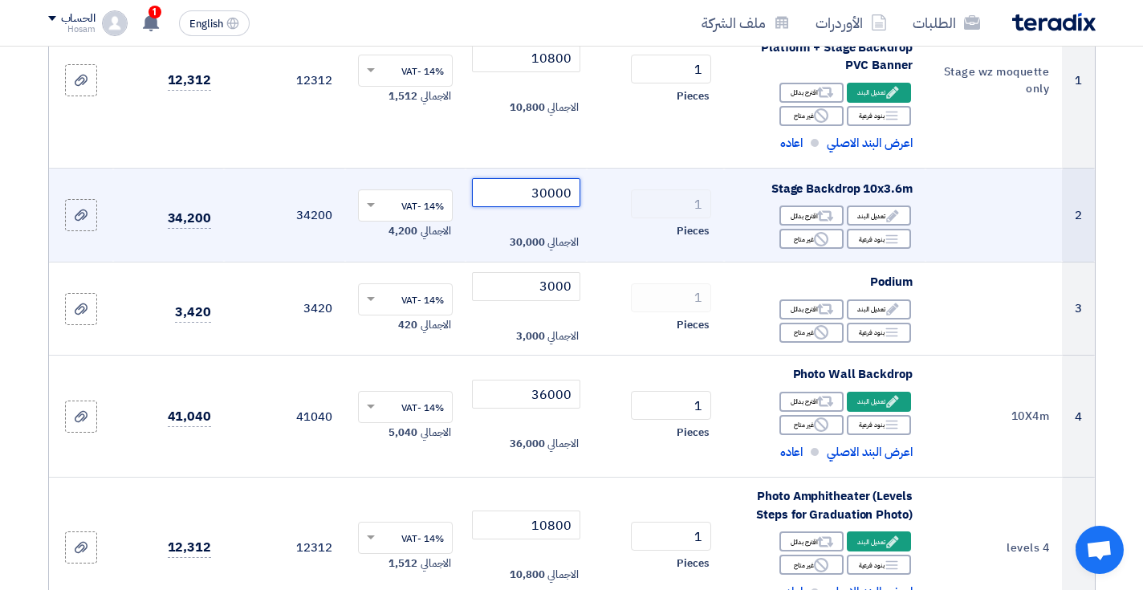
click at [535, 186] on input "30000" at bounding box center [526, 192] width 108 height 29
drag, startPoint x: 549, startPoint y: 187, endPoint x: 535, endPoint y: 187, distance: 13.6
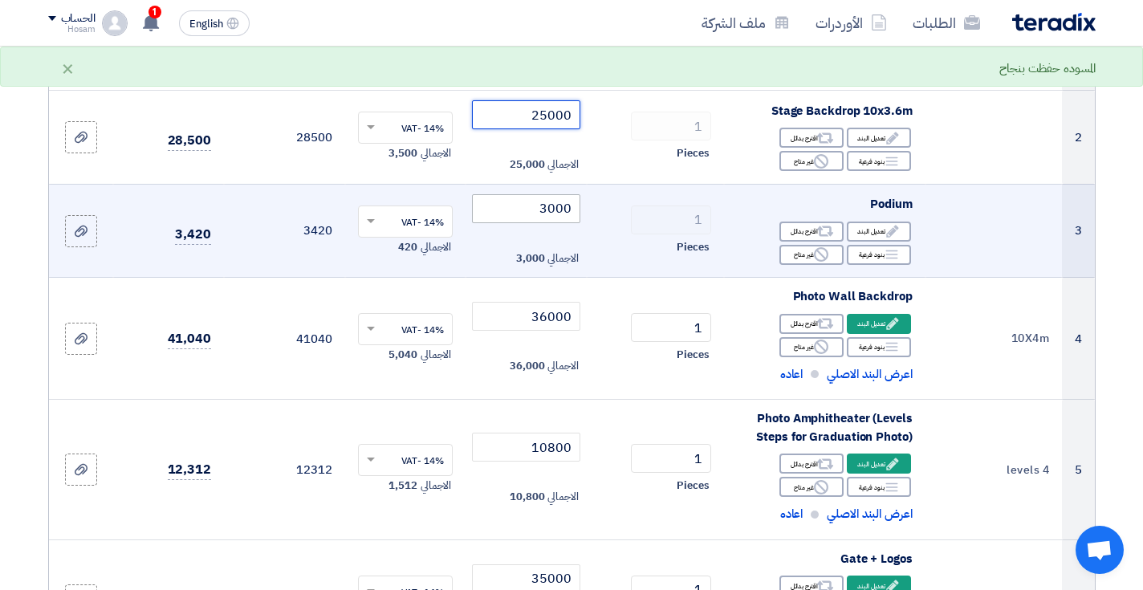
scroll to position [408, 0]
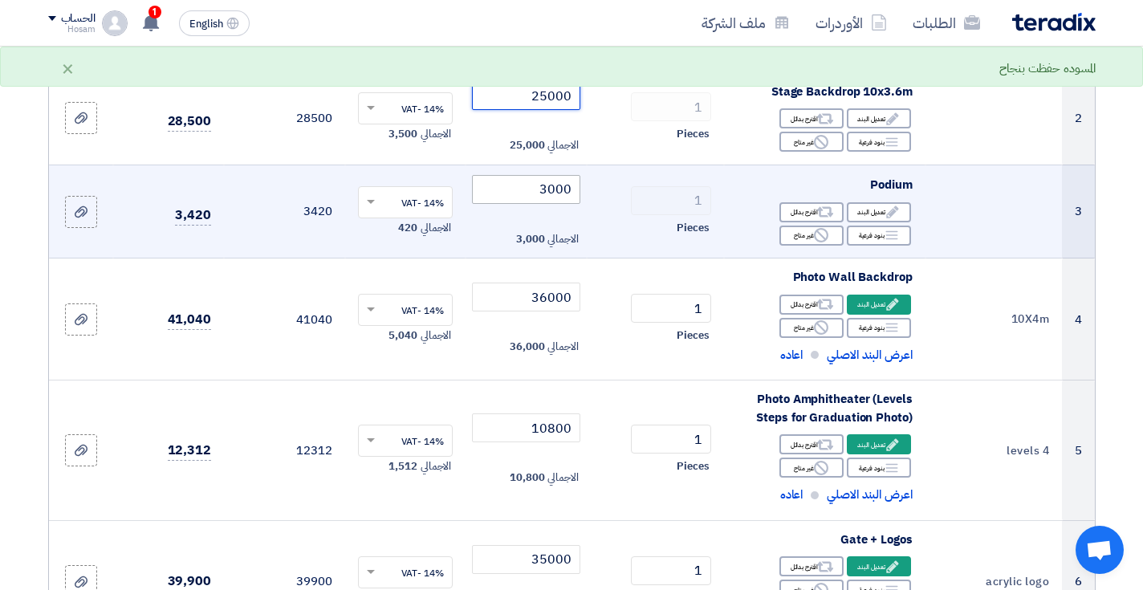
type input "25000"
click at [540, 187] on input "3000" at bounding box center [526, 189] width 108 height 29
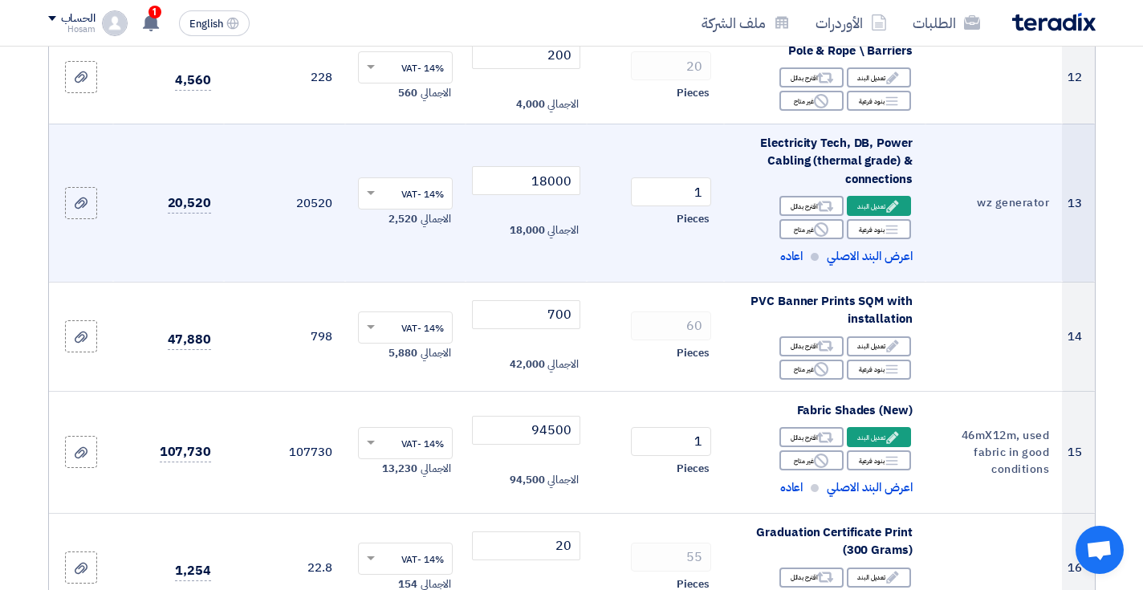
scroll to position [1674, 0]
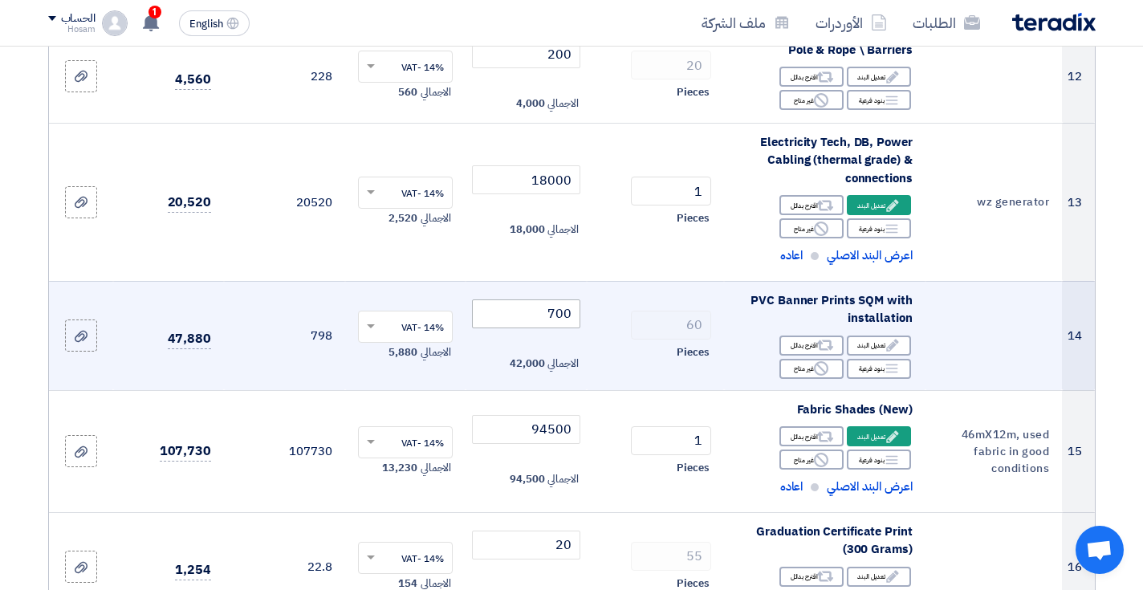
type input "2000"
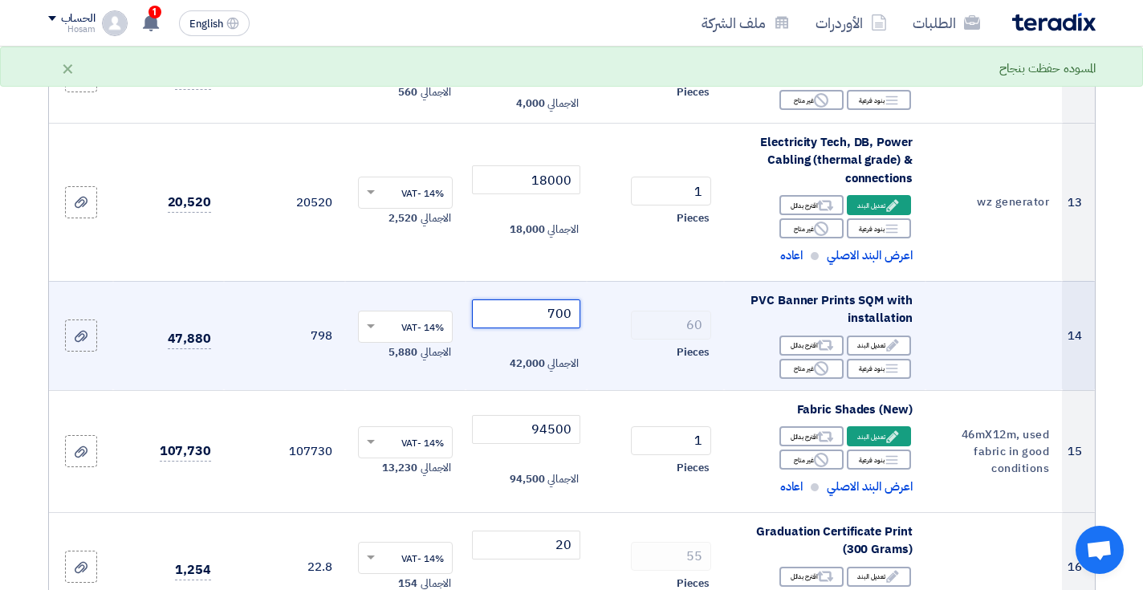
drag, startPoint x: 572, startPoint y: 299, endPoint x: 533, endPoint y: 303, distance: 39.5
click at [533, 303] on input "700" at bounding box center [526, 313] width 108 height 29
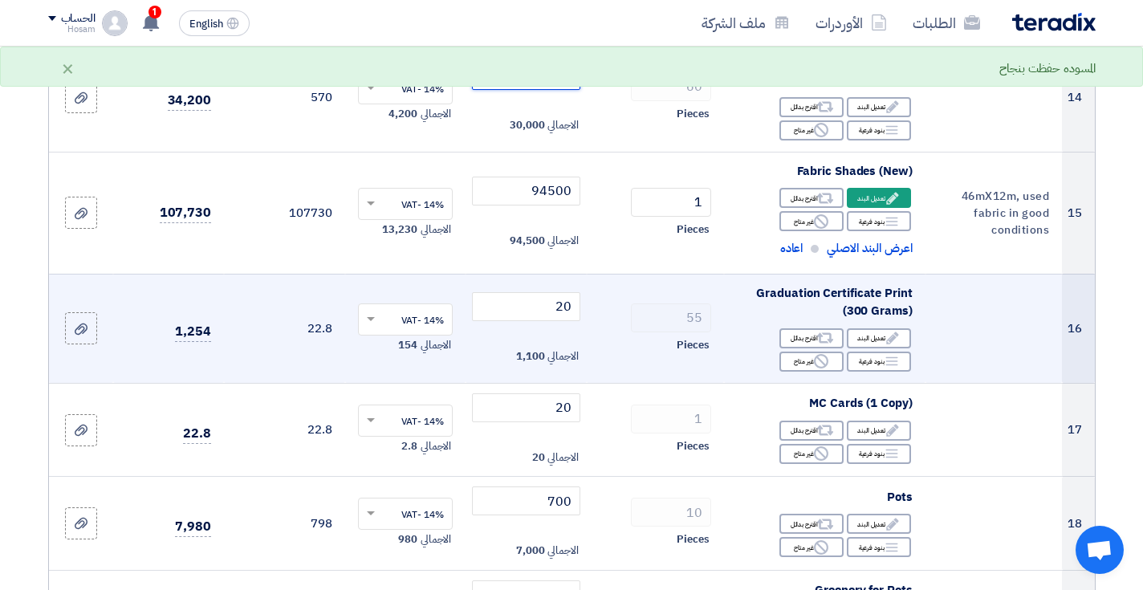
scroll to position [1935, 0]
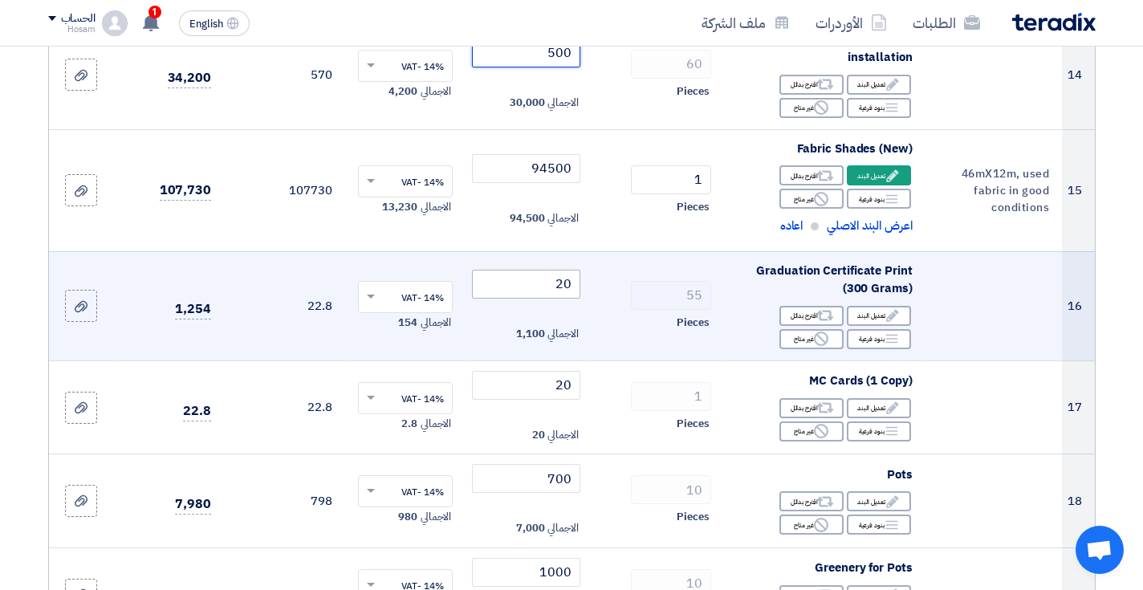
type input "500"
drag, startPoint x: 571, startPoint y: 268, endPoint x: 540, endPoint y: 268, distance: 30.5
click at [540, 270] on input "20" at bounding box center [526, 284] width 108 height 29
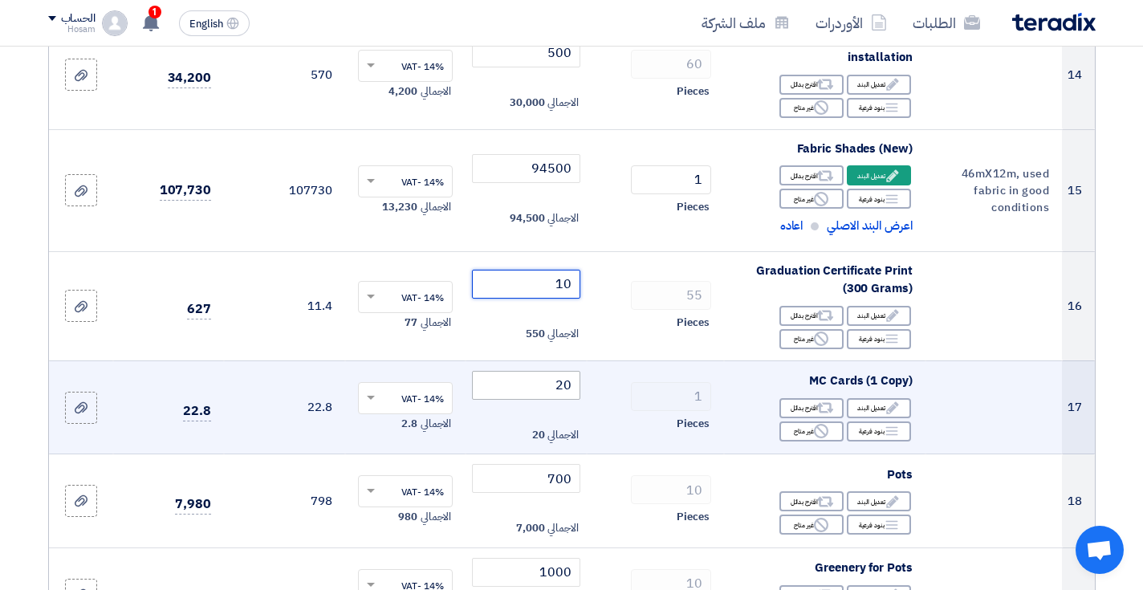
type input "10"
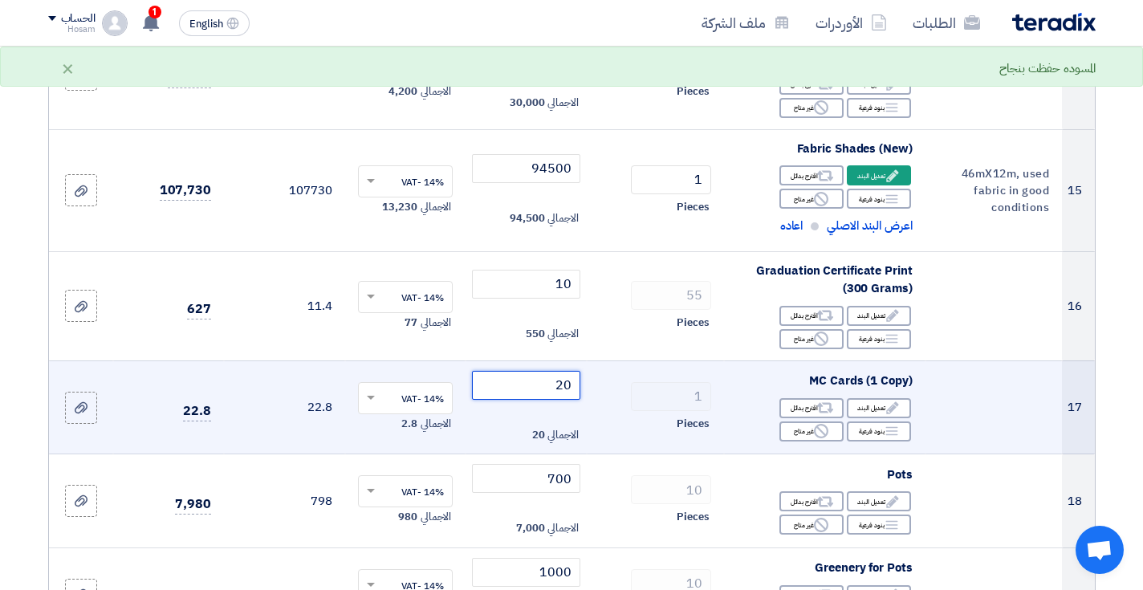
drag, startPoint x: 571, startPoint y: 365, endPoint x: 535, endPoint y: 363, distance: 36.2
click at [535, 371] on input "20" at bounding box center [526, 385] width 108 height 29
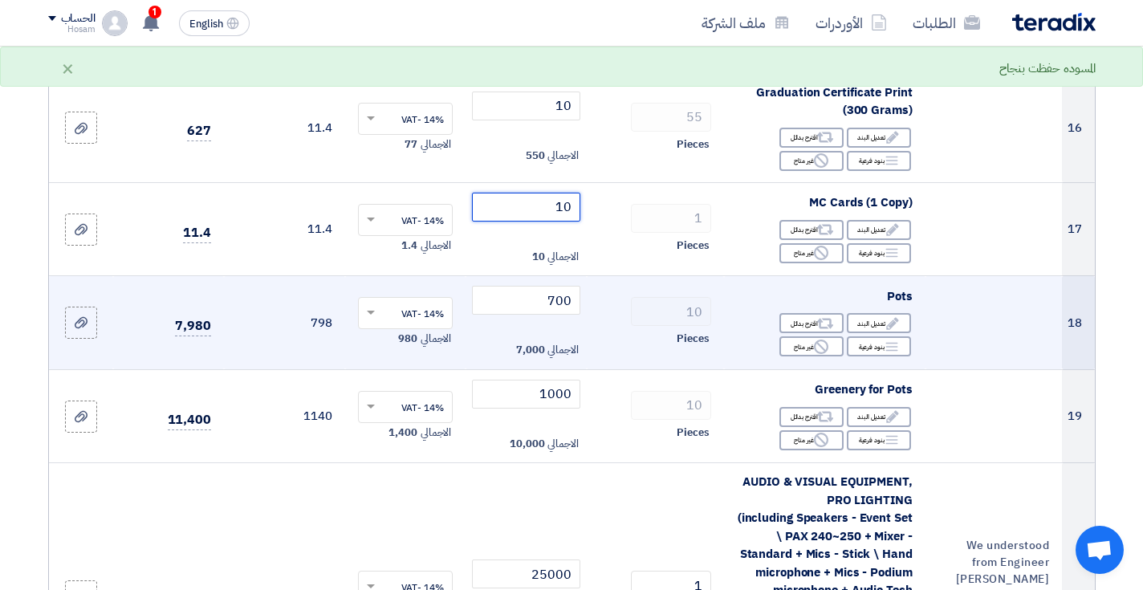
scroll to position [2108, 0]
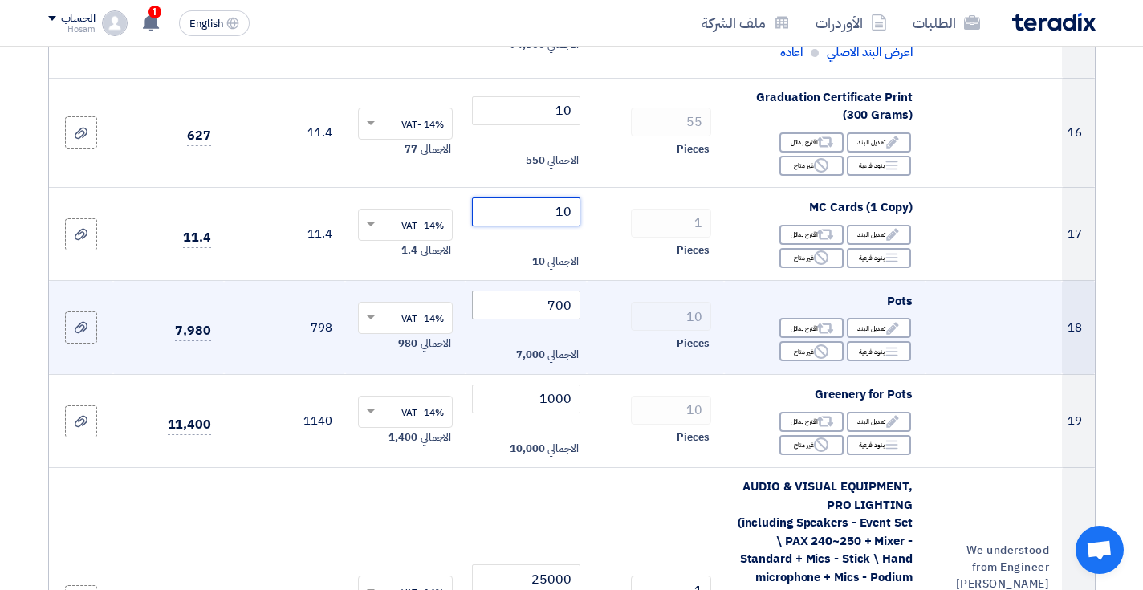
type input "10"
drag, startPoint x: 555, startPoint y: 287, endPoint x: 543, endPoint y: 287, distance: 11.2
click at [543, 291] on input "700" at bounding box center [526, 305] width 108 height 29
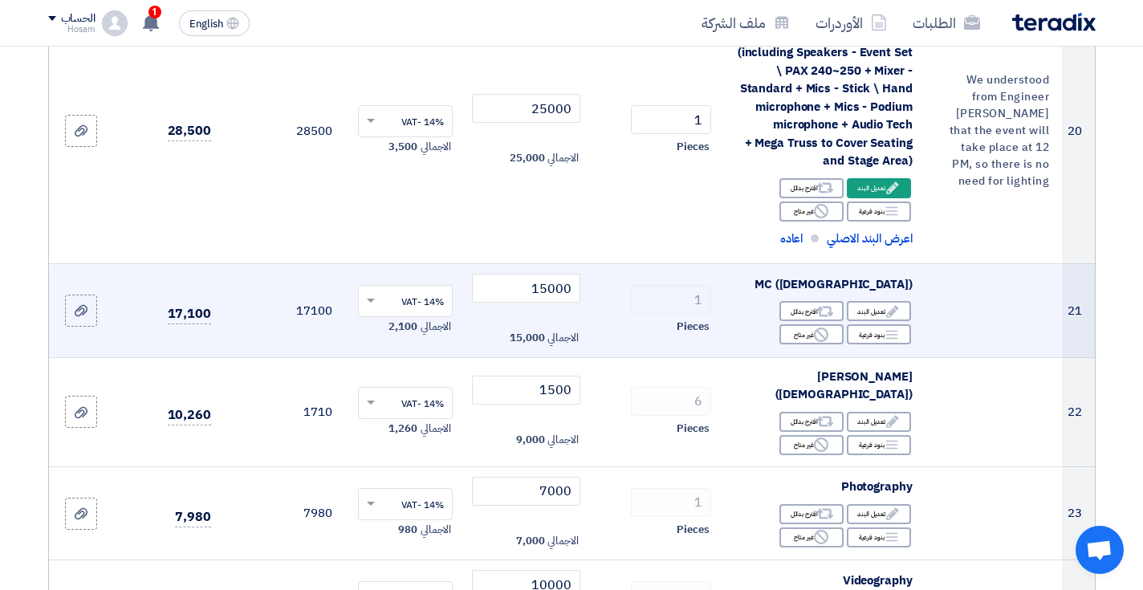
scroll to position [2585, 0]
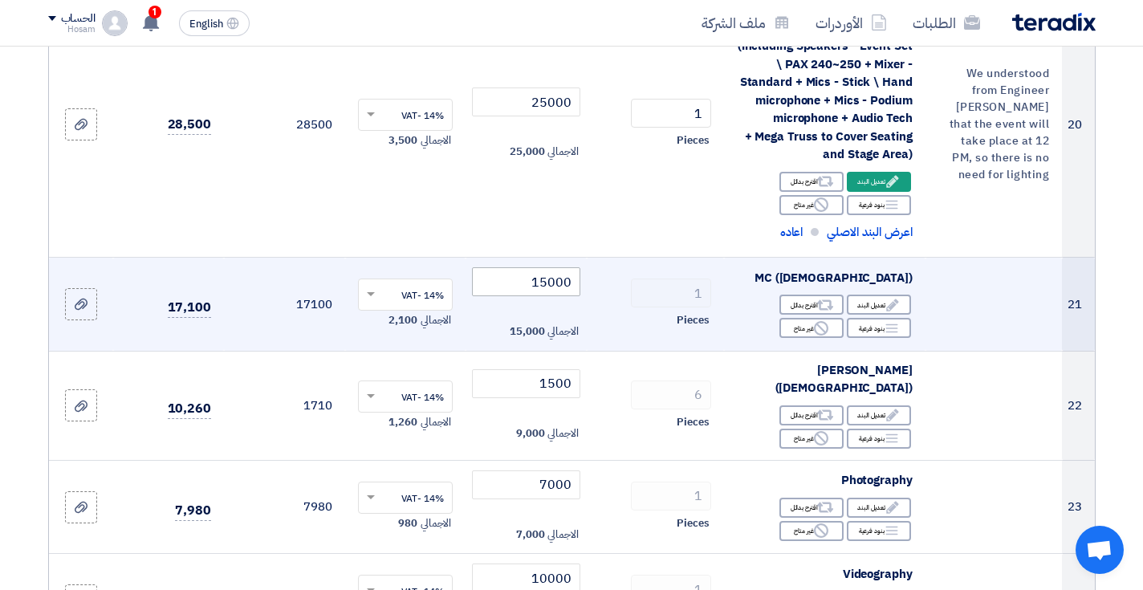
type input "500"
click at [543, 267] on input "15000" at bounding box center [526, 281] width 108 height 29
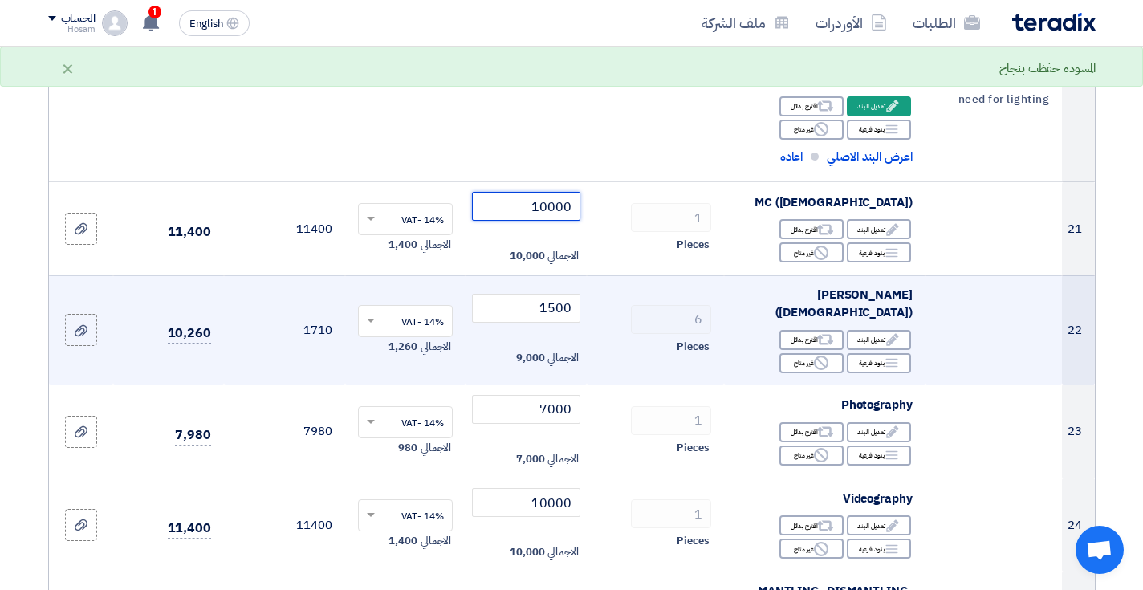
scroll to position [2671, 0]
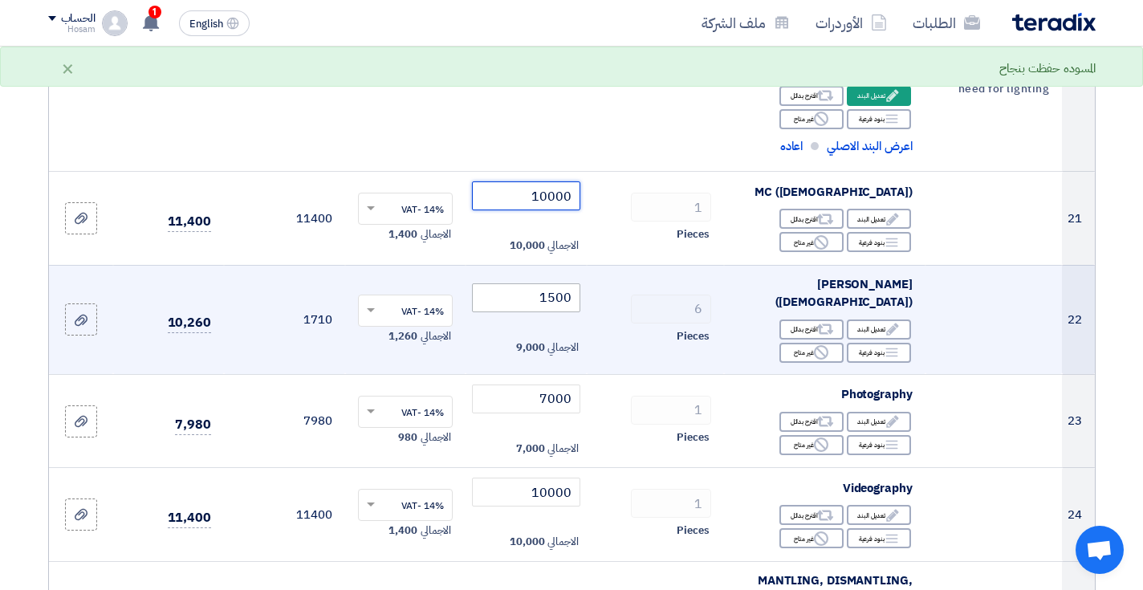
type input "10000"
click at [550, 283] on input "1500" at bounding box center [526, 297] width 108 height 29
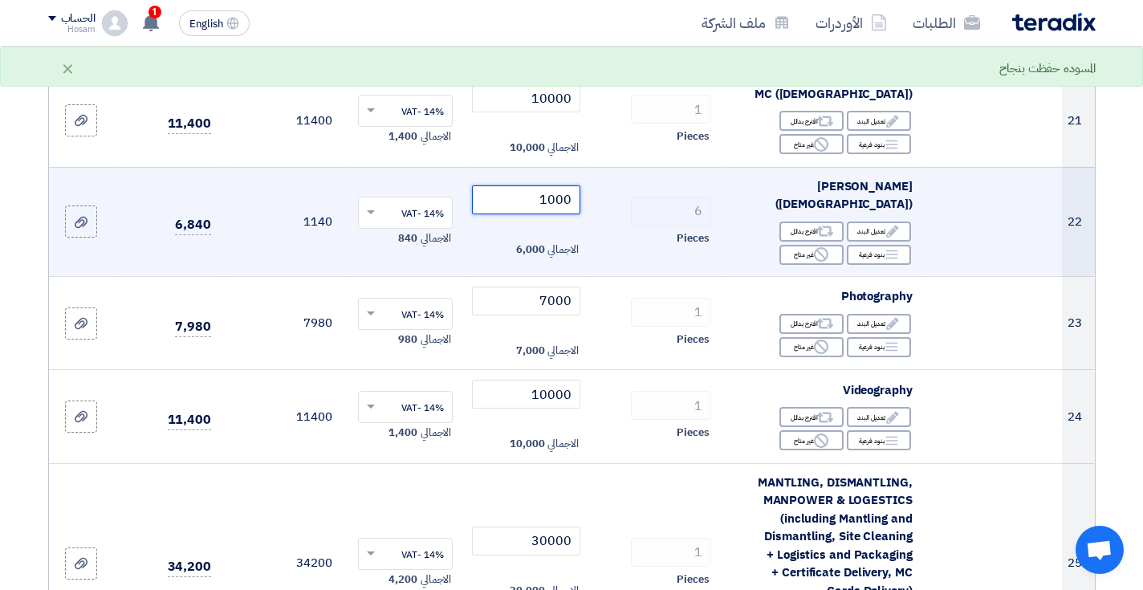
scroll to position [2773, 0]
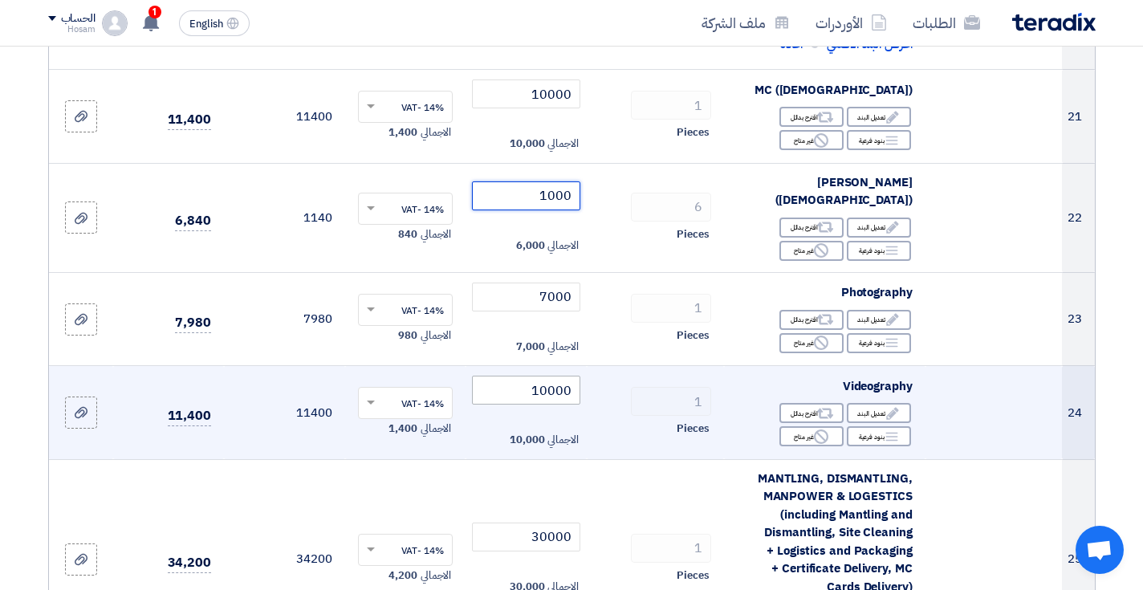
type input "1000"
drag, startPoint x: 547, startPoint y: 353, endPoint x: 527, endPoint y: 350, distance: 20.3
click at [527, 376] on input "10000" at bounding box center [526, 390] width 108 height 29
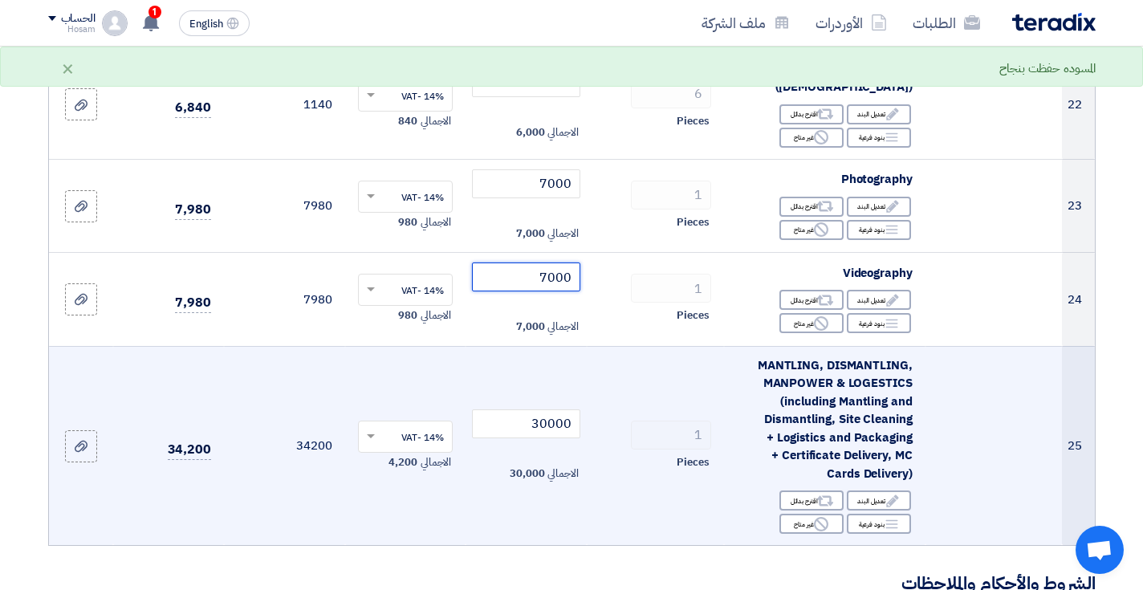
scroll to position [2892, 0]
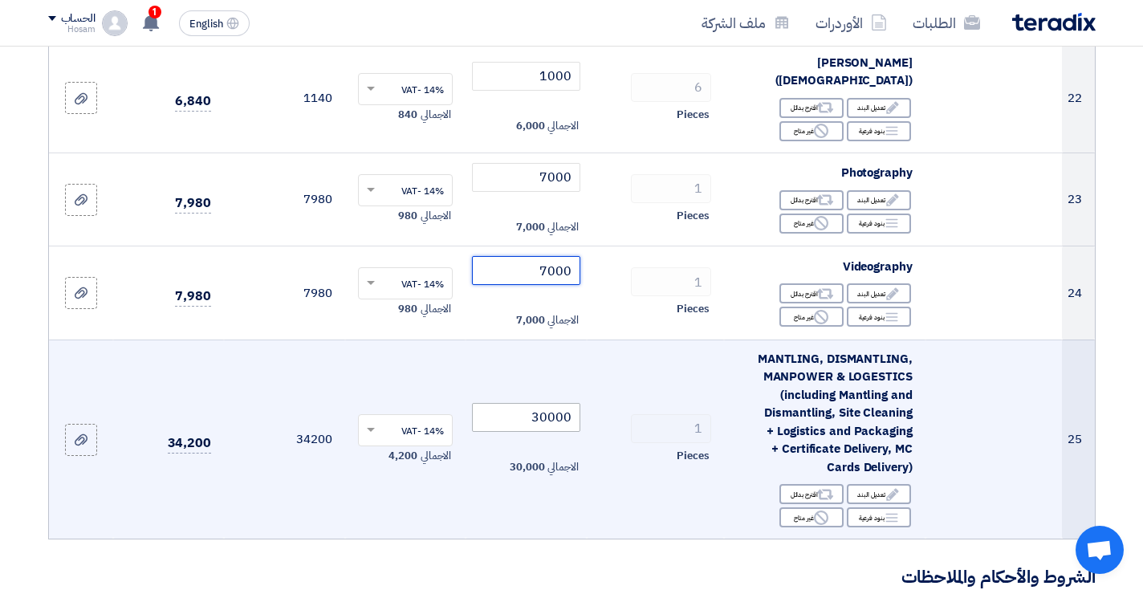
type input "7000"
drag, startPoint x: 539, startPoint y: 378, endPoint x: 526, endPoint y: 378, distance: 13.6
click at [526, 403] on input "30000" at bounding box center [526, 417] width 108 height 29
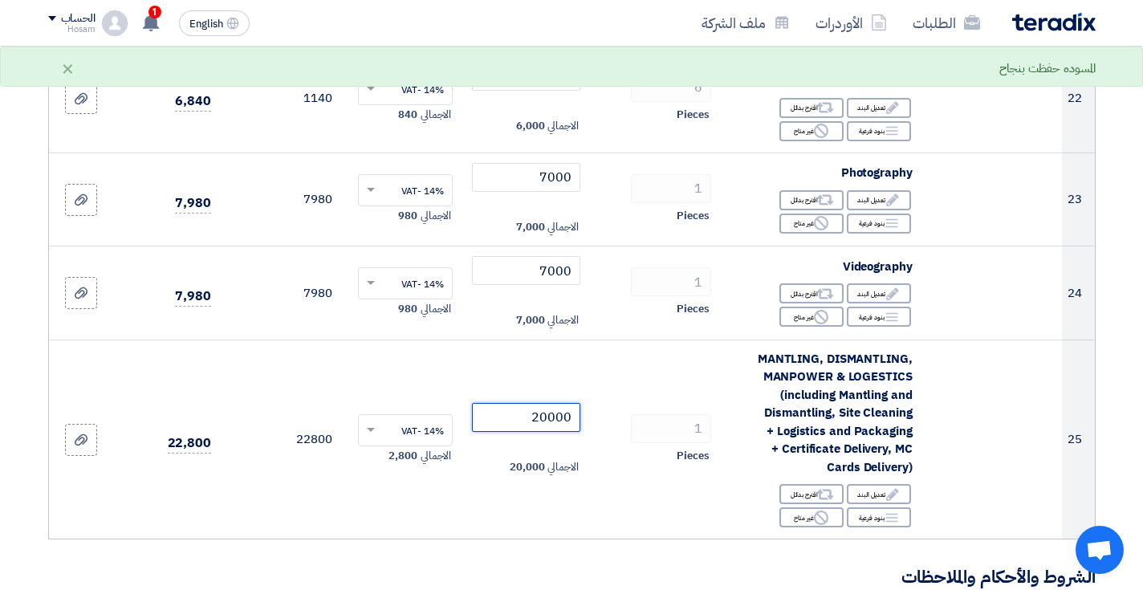
type input "20000"
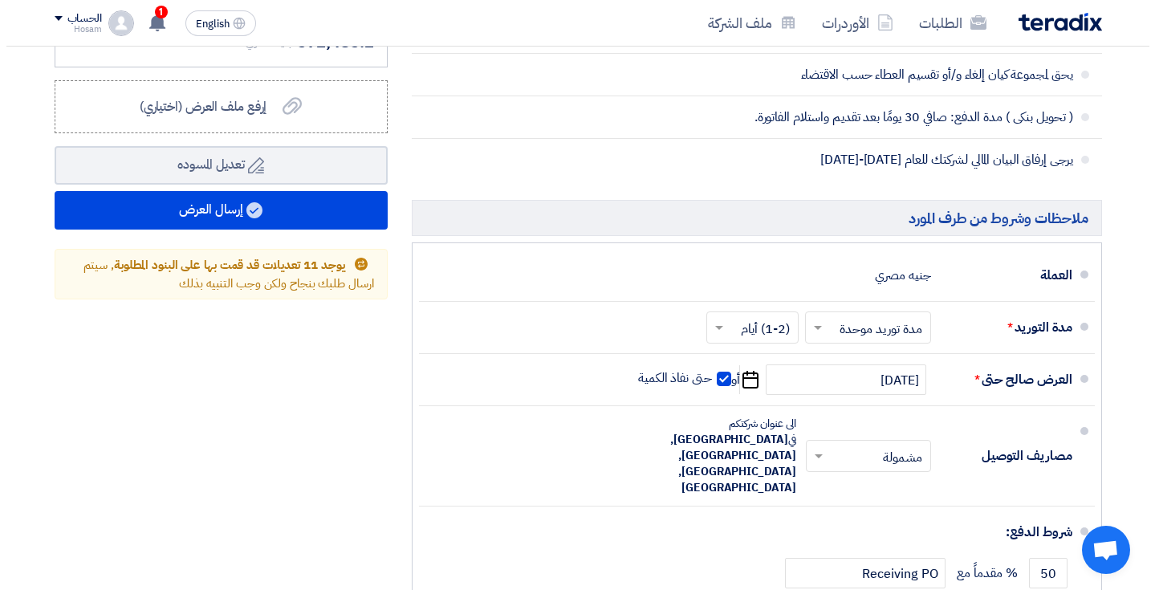
scroll to position [3561, 0]
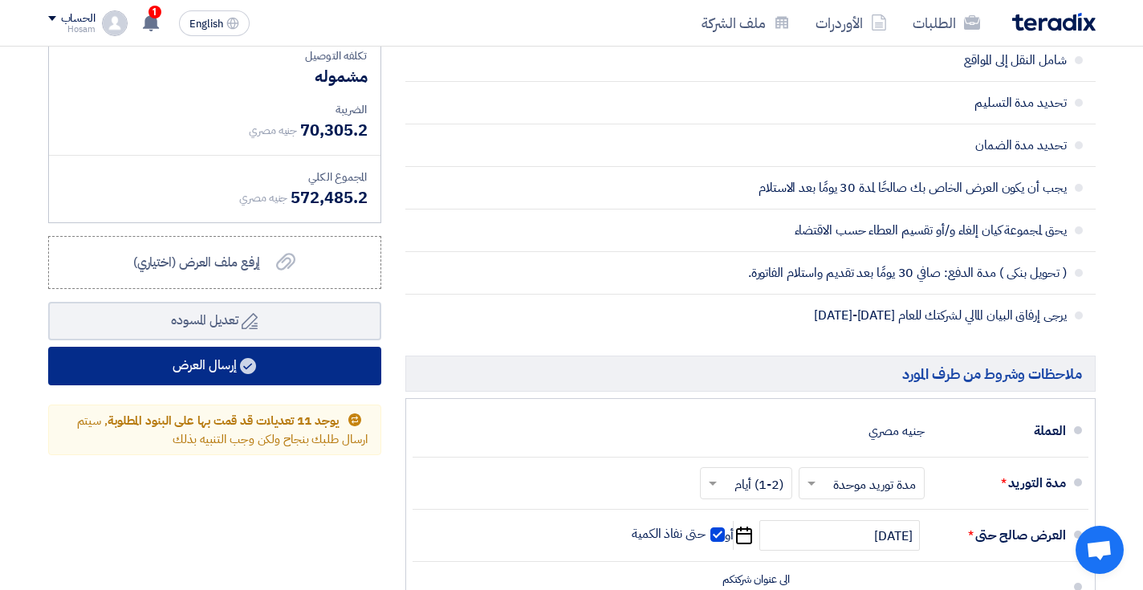
click at [315, 347] on button "إرسال العرض" at bounding box center [214, 366] width 333 height 39
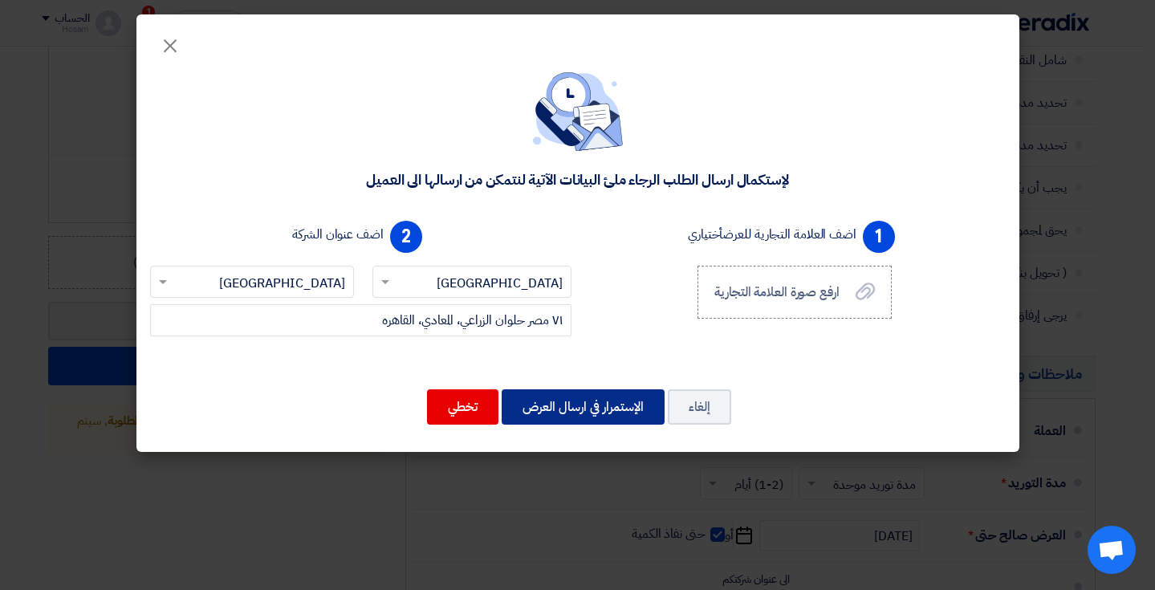
click at [629, 411] on button "الإستمرار في ارسال العرض" at bounding box center [583, 406] width 163 height 35
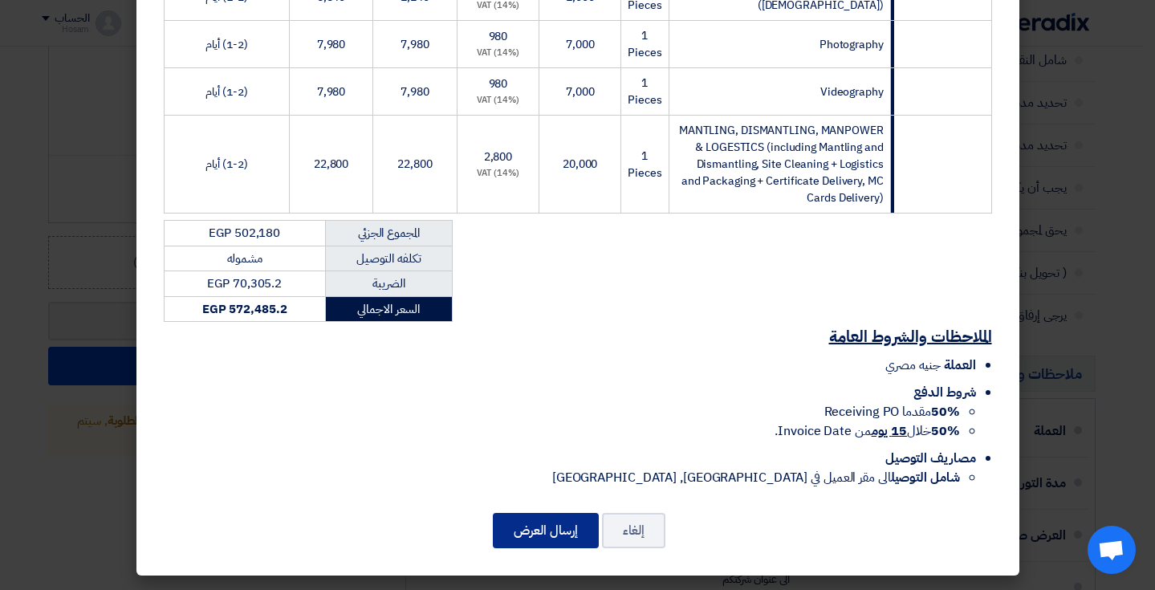
scroll to position [1660, 0]
click at [541, 528] on button "إرسال العرض" at bounding box center [546, 530] width 106 height 35
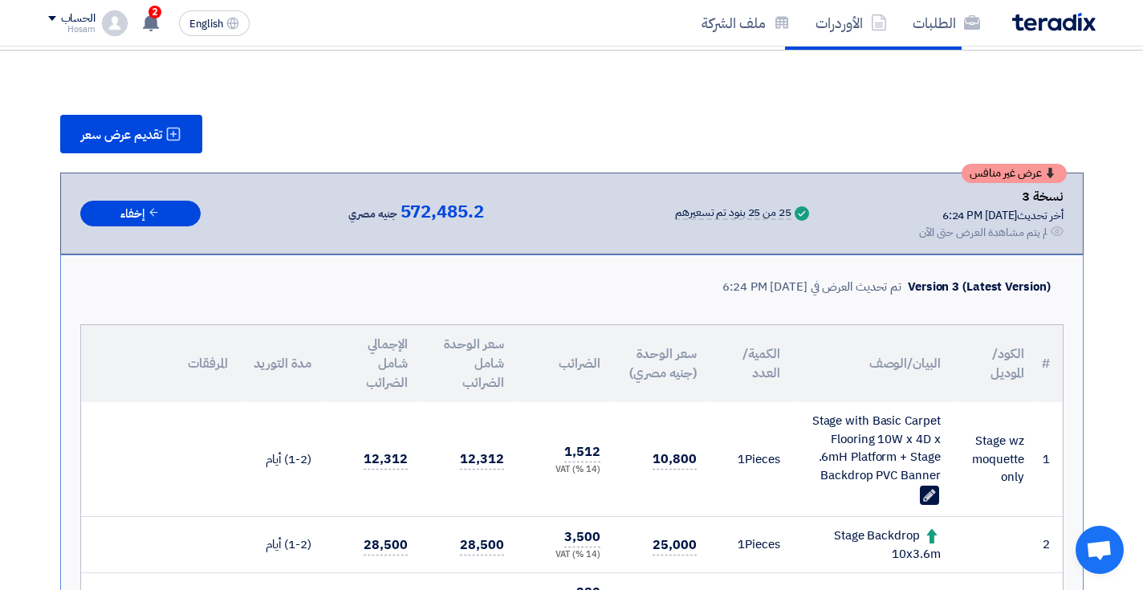
scroll to position [185, 0]
click at [1035, 195] on div "نسخة 3" at bounding box center [991, 195] width 144 height 21
click at [938, 287] on div "Version 3 (Latest Version)" at bounding box center [979, 286] width 142 height 18
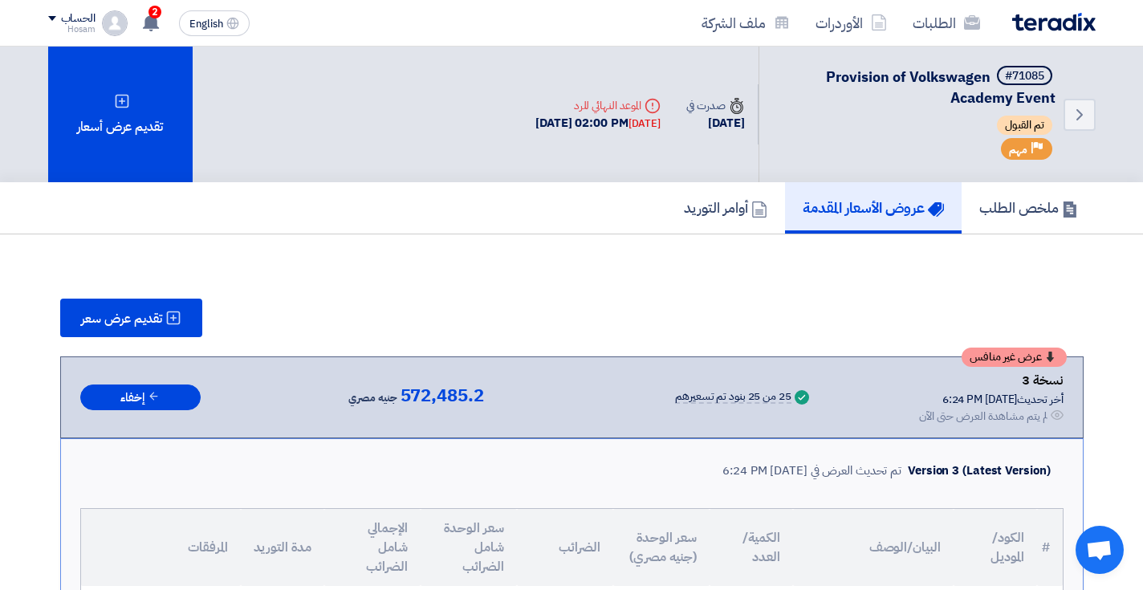
scroll to position [0, 0]
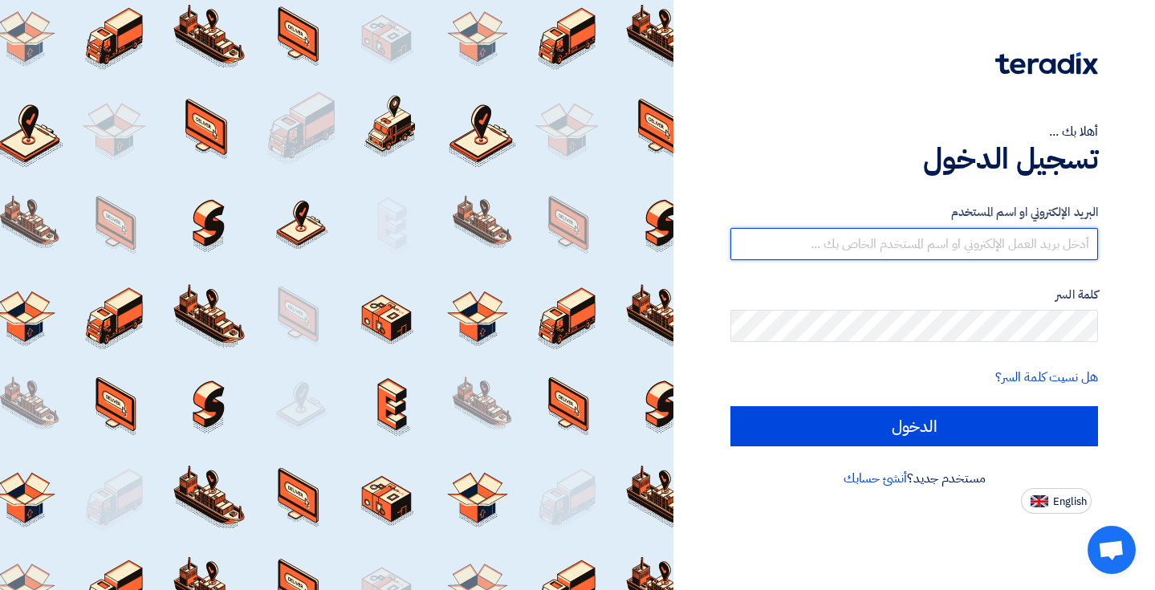
type input "[EMAIL_ADDRESS][DOMAIN_NAME]"
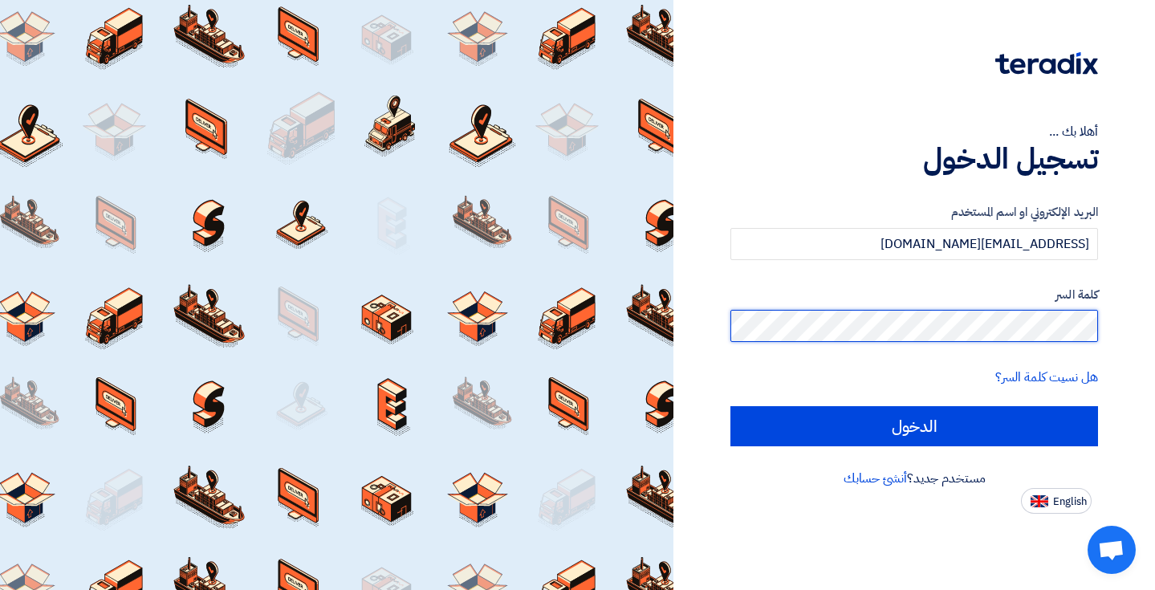
click at [914, 425] on input "الدخول" at bounding box center [914, 426] width 368 height 40
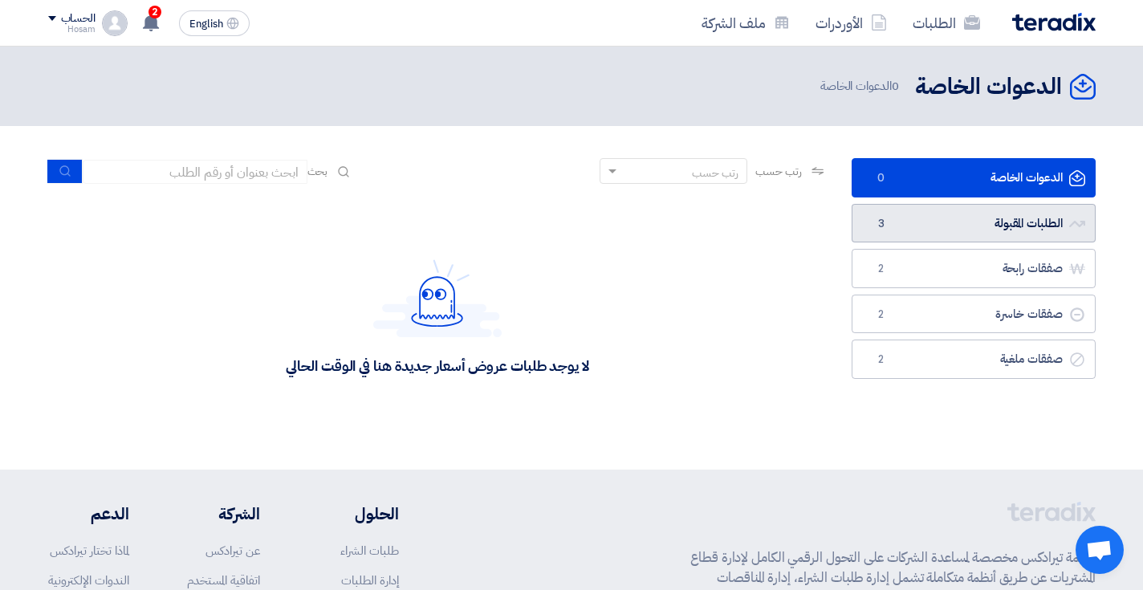
click at [961, 218] on link "الطلبات المقبولة الطلبات المقبولة 3" at bounding box center [973, 223] width 244 height 39
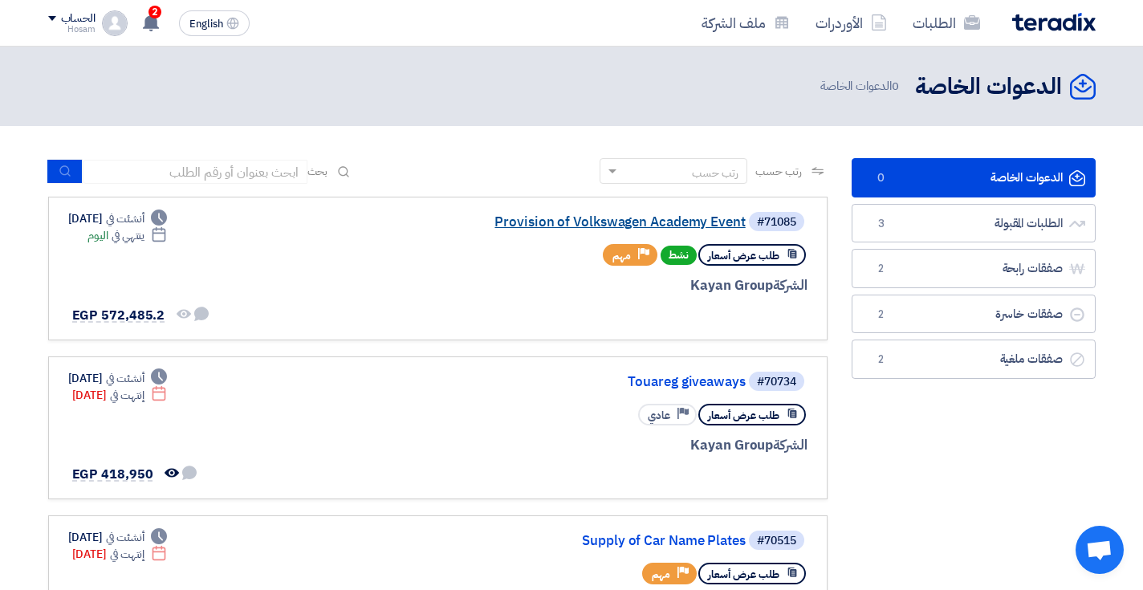
click at [569, 217] on link "Provision of Volkswagen Academy Event" at bounding box center [585, 222] width 321 height 14
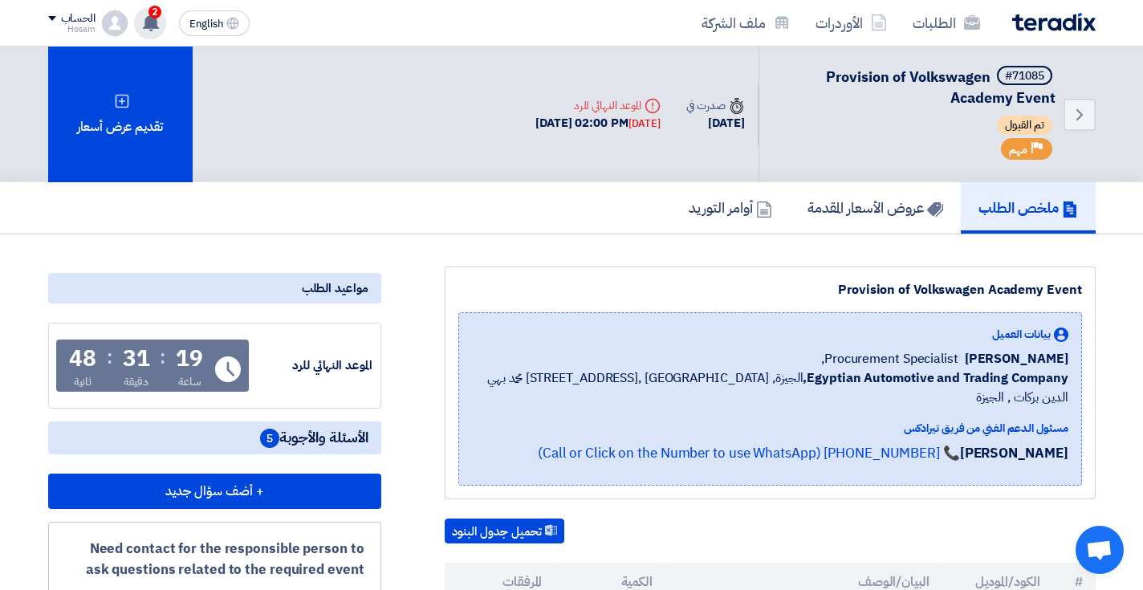
click at [152, 19] on use at bounding box center [151, 23] width 16 height 18
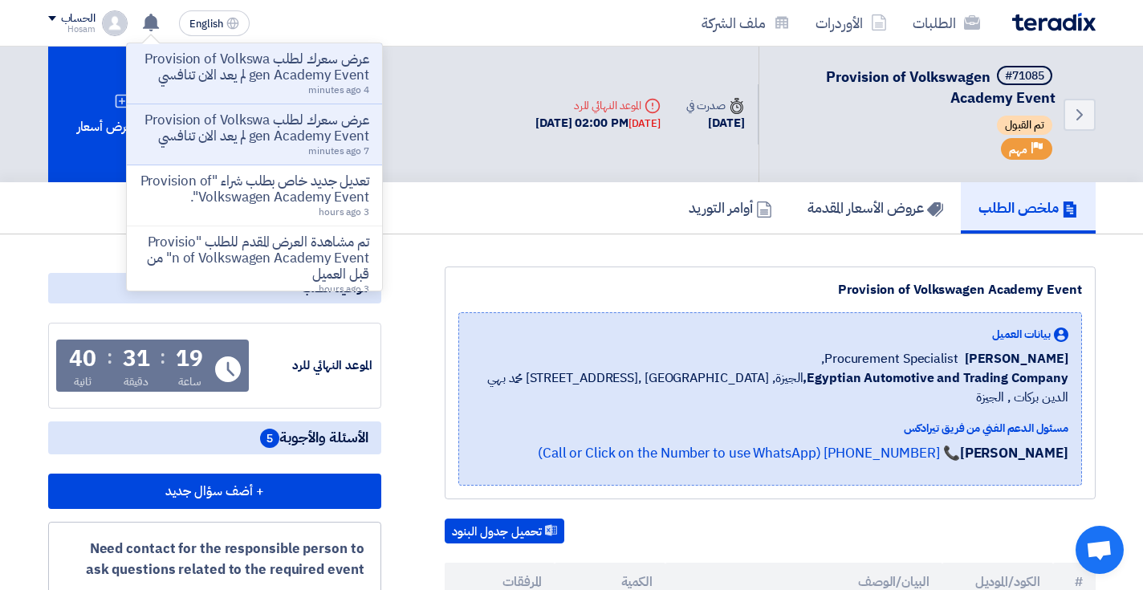
click at [480, 23] on div "الطلبات الأوردرات ملف الشركة" at bounding box center [781, 23] width 628 height 38
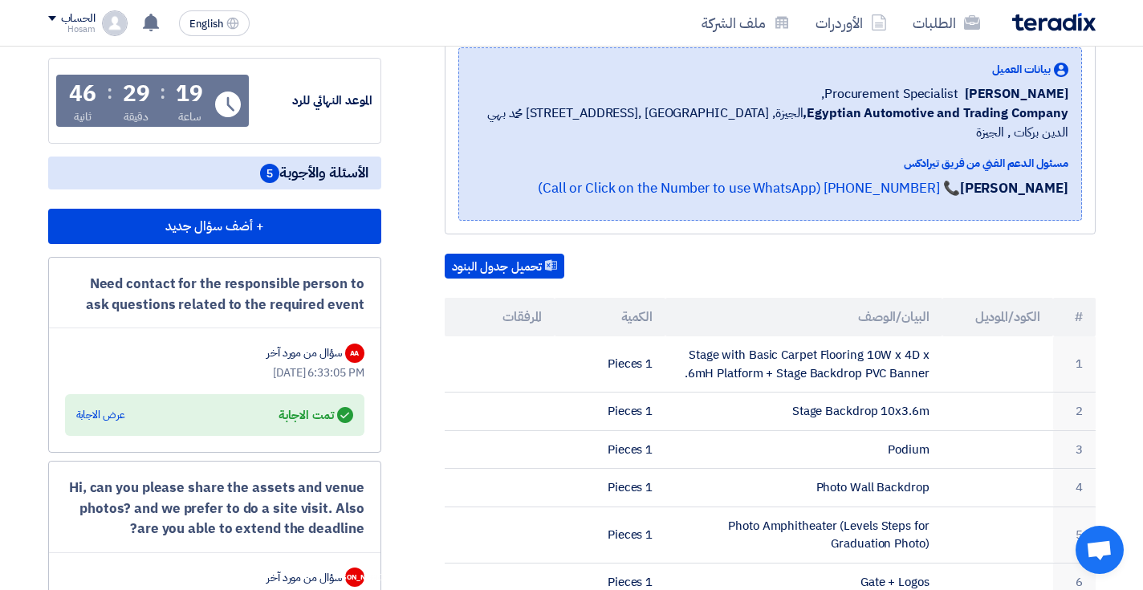
scroll to position [51, 0]
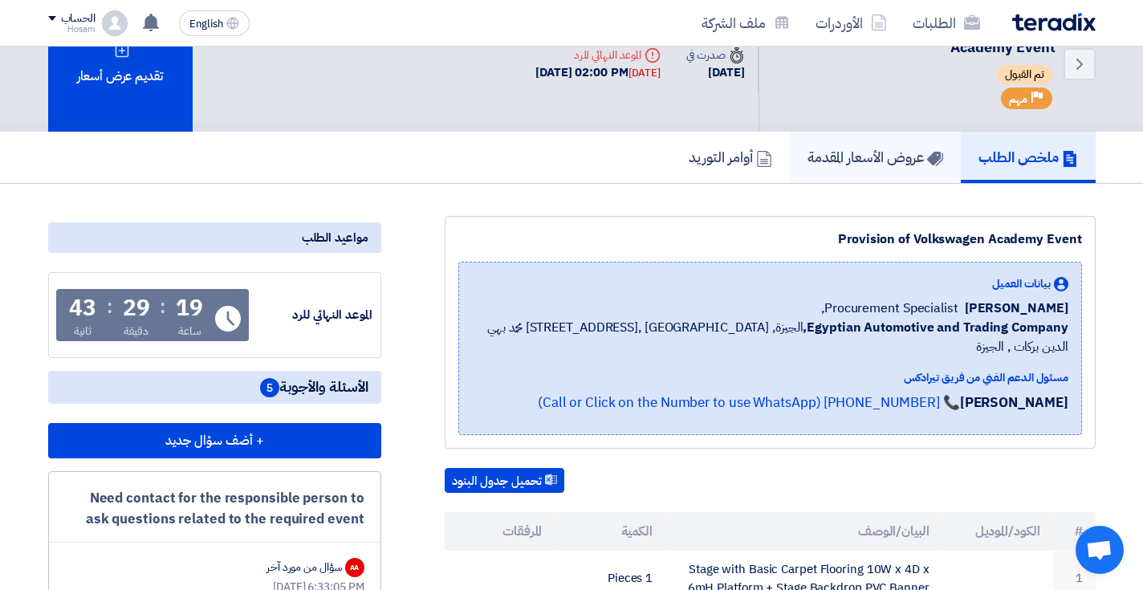
click at [868, 153] on h5 "عروض الأسعار المقدمة" at bounding box center [875, 157] width 136 height 18
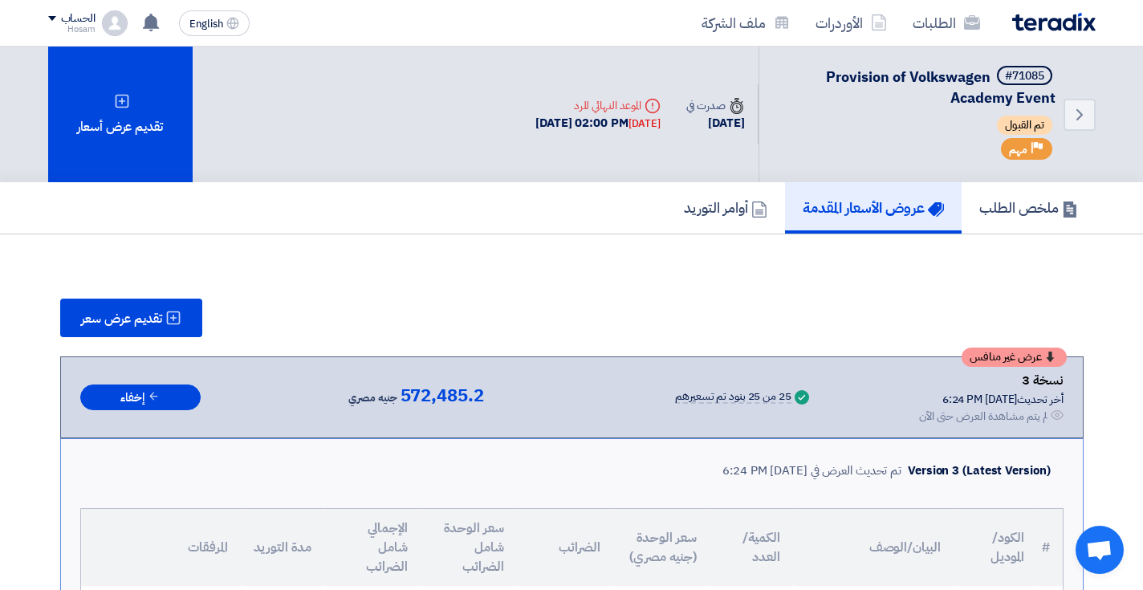
scroll to position [0, 0]
